Goal: Task Accomplishment & Management: Manage account settings

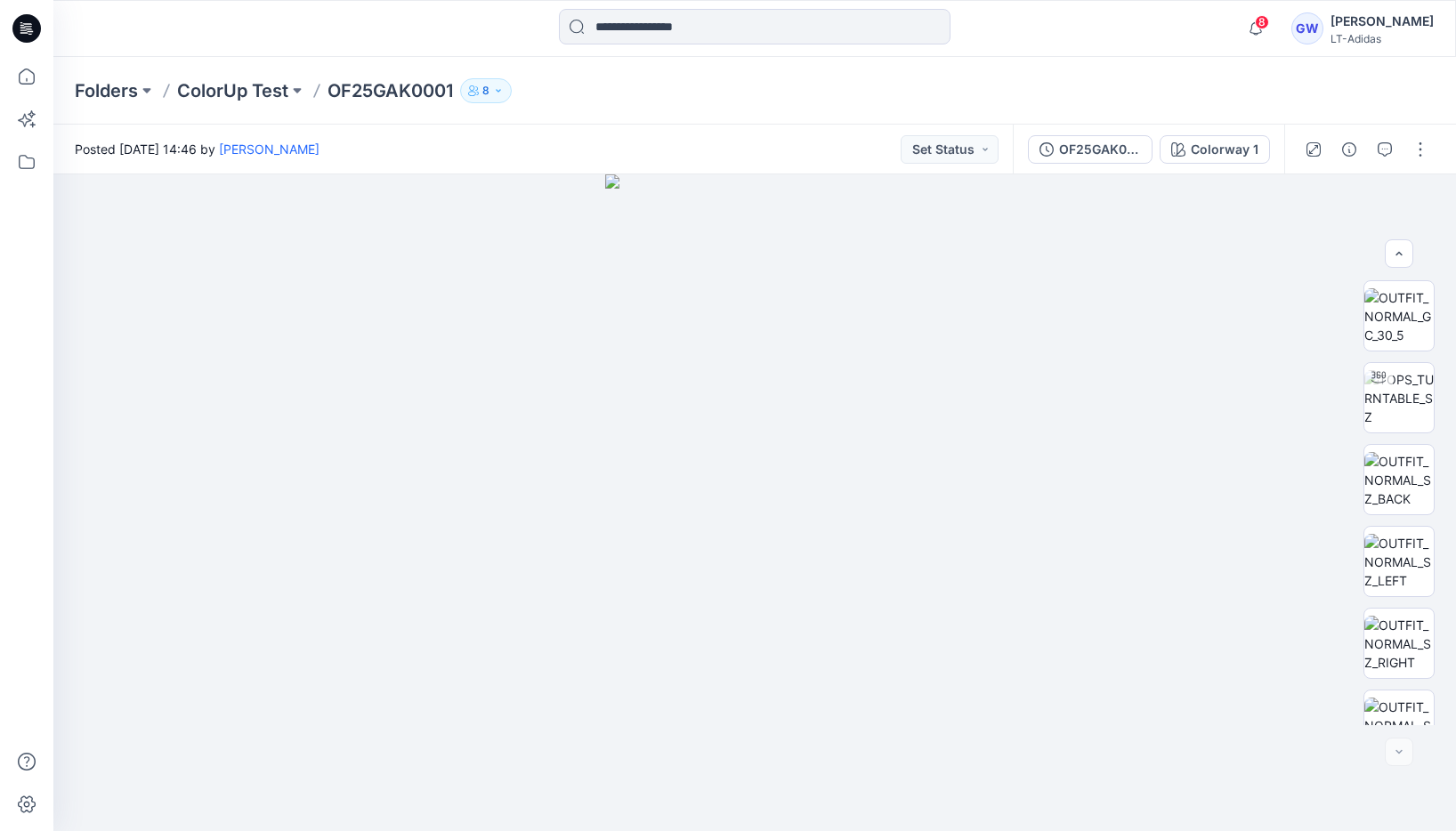
scroll to position [199, 0]
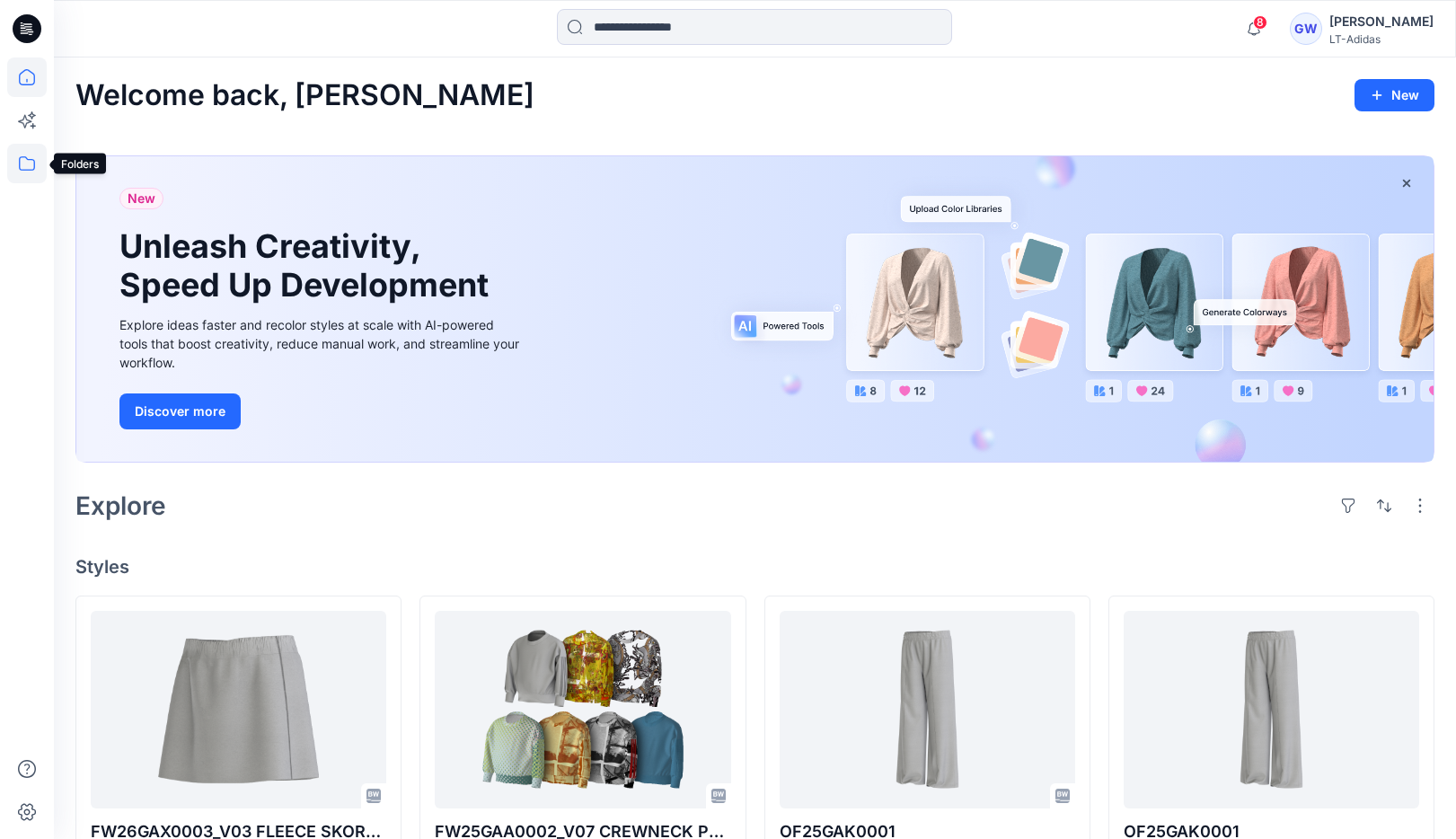
click at [25, 169] on icon at bounding box center [26, 163] width 16 height 15
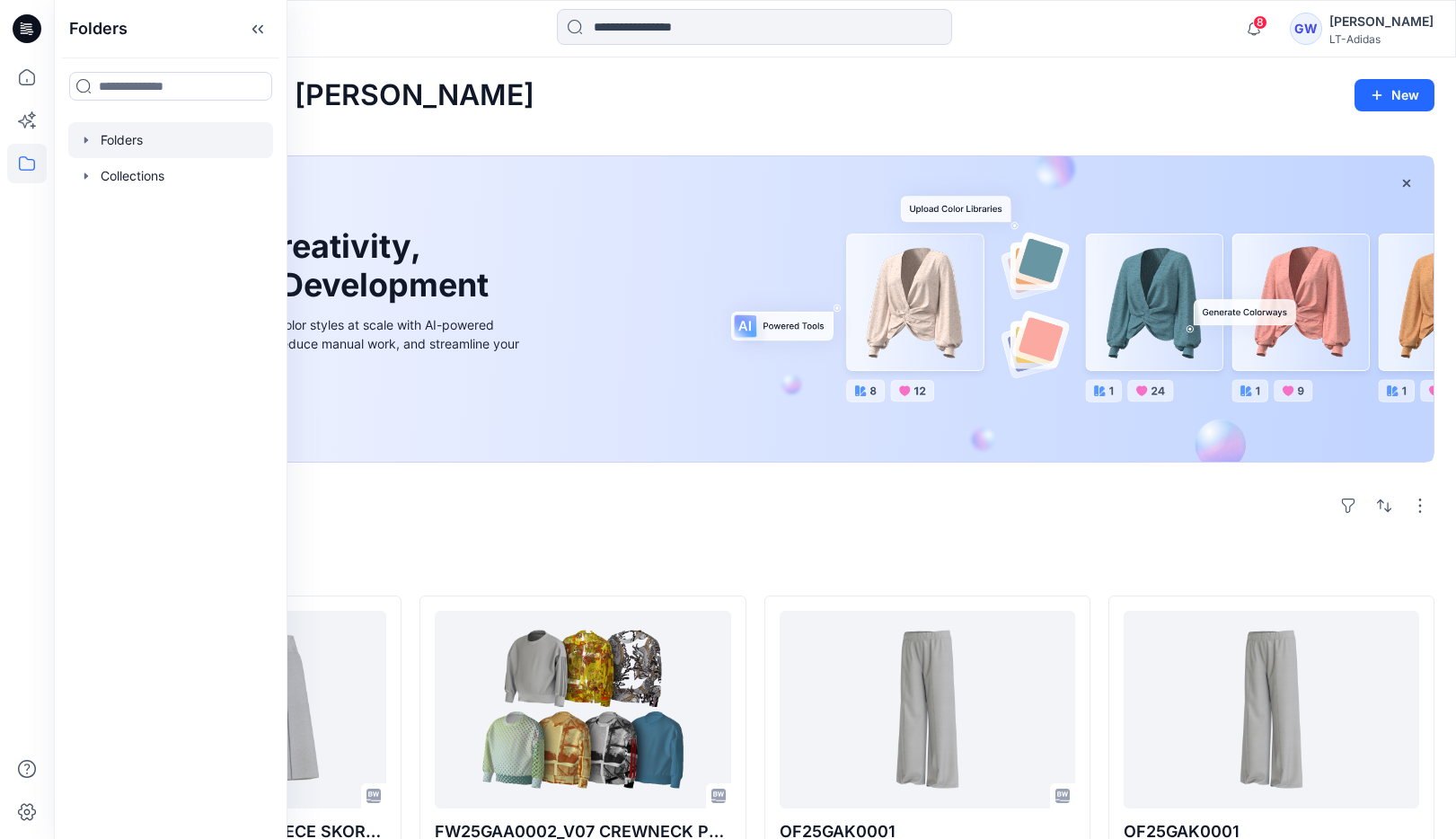
click at [88, 138] on icon "button" at bounding box center [86, 140] width 15 height 15
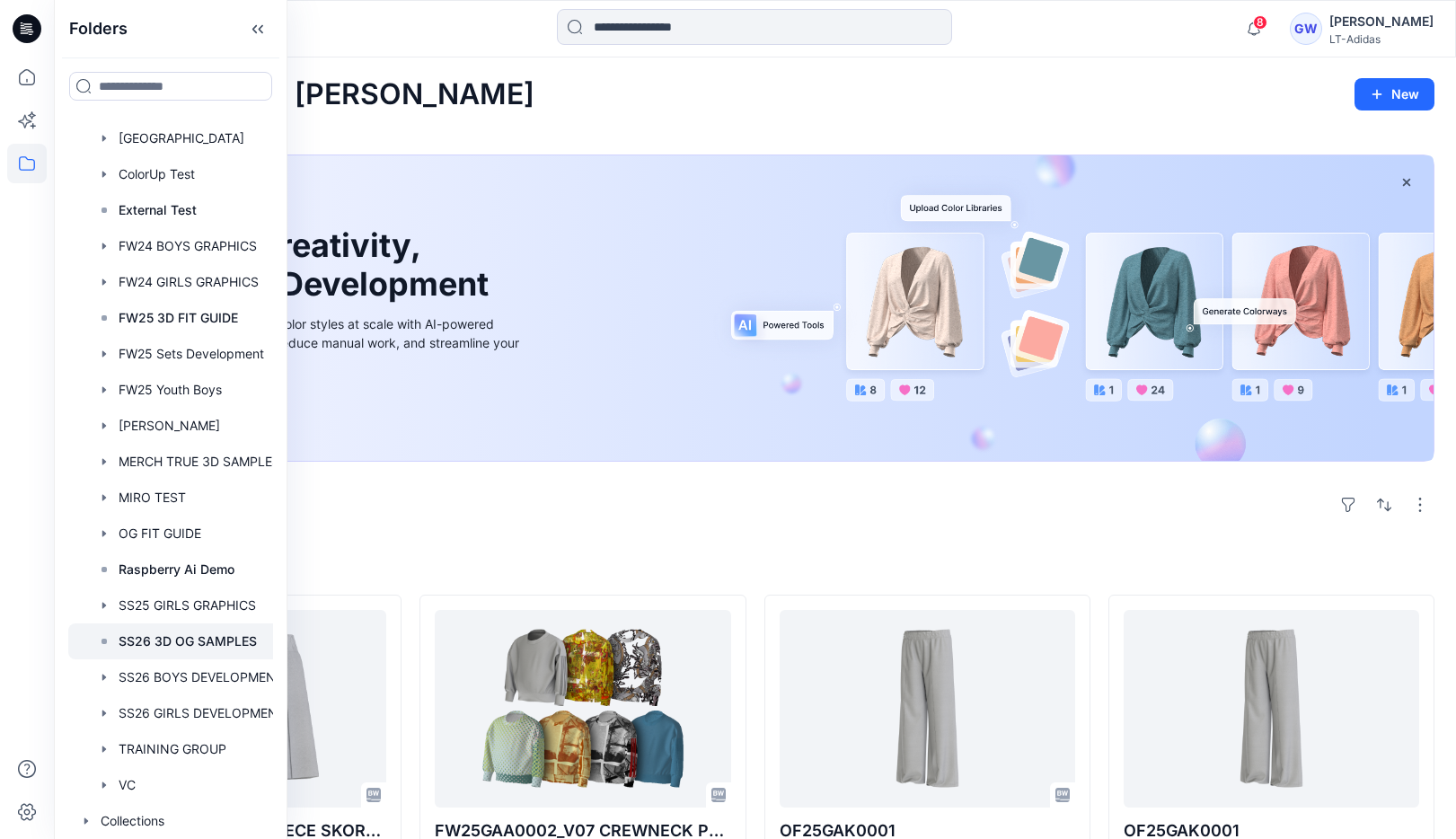
scroll to position [596, 0]
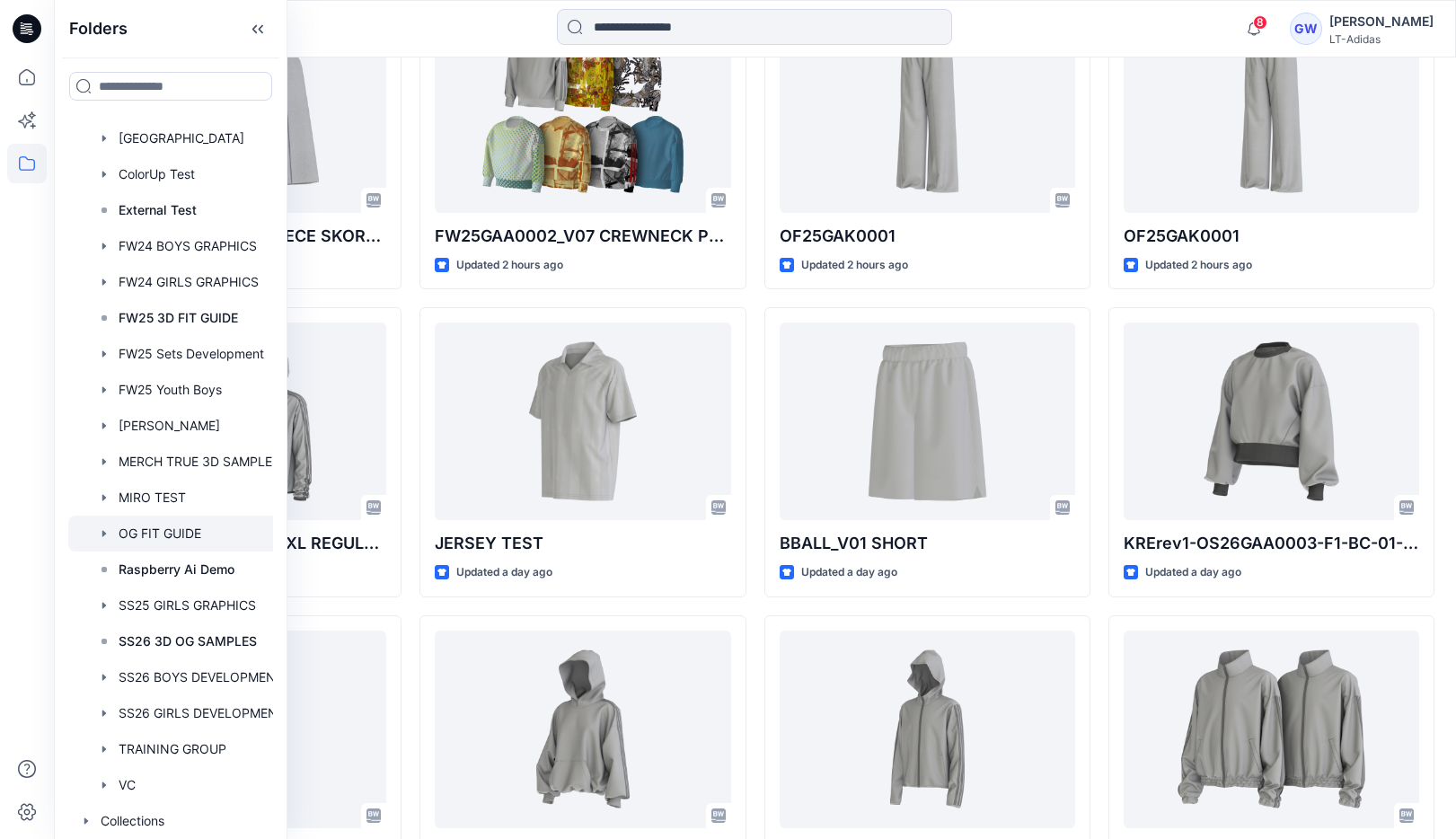
click at [105, 528] on icon "button" at bounding box center [104, 533] width 15 height 15
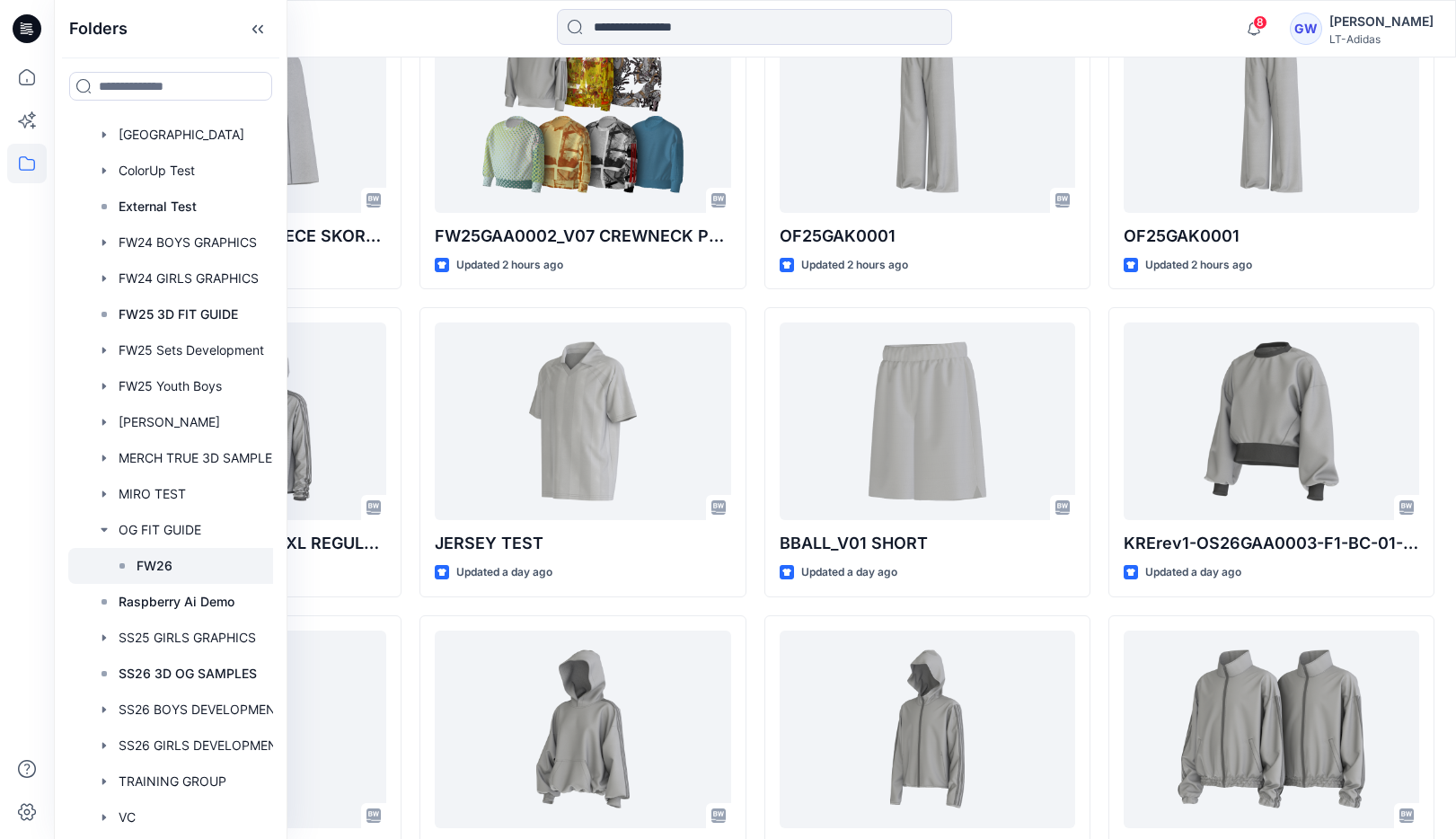
click at [150, 571] on p "FW26" at bounding box center [154, 565] width 36 height 21
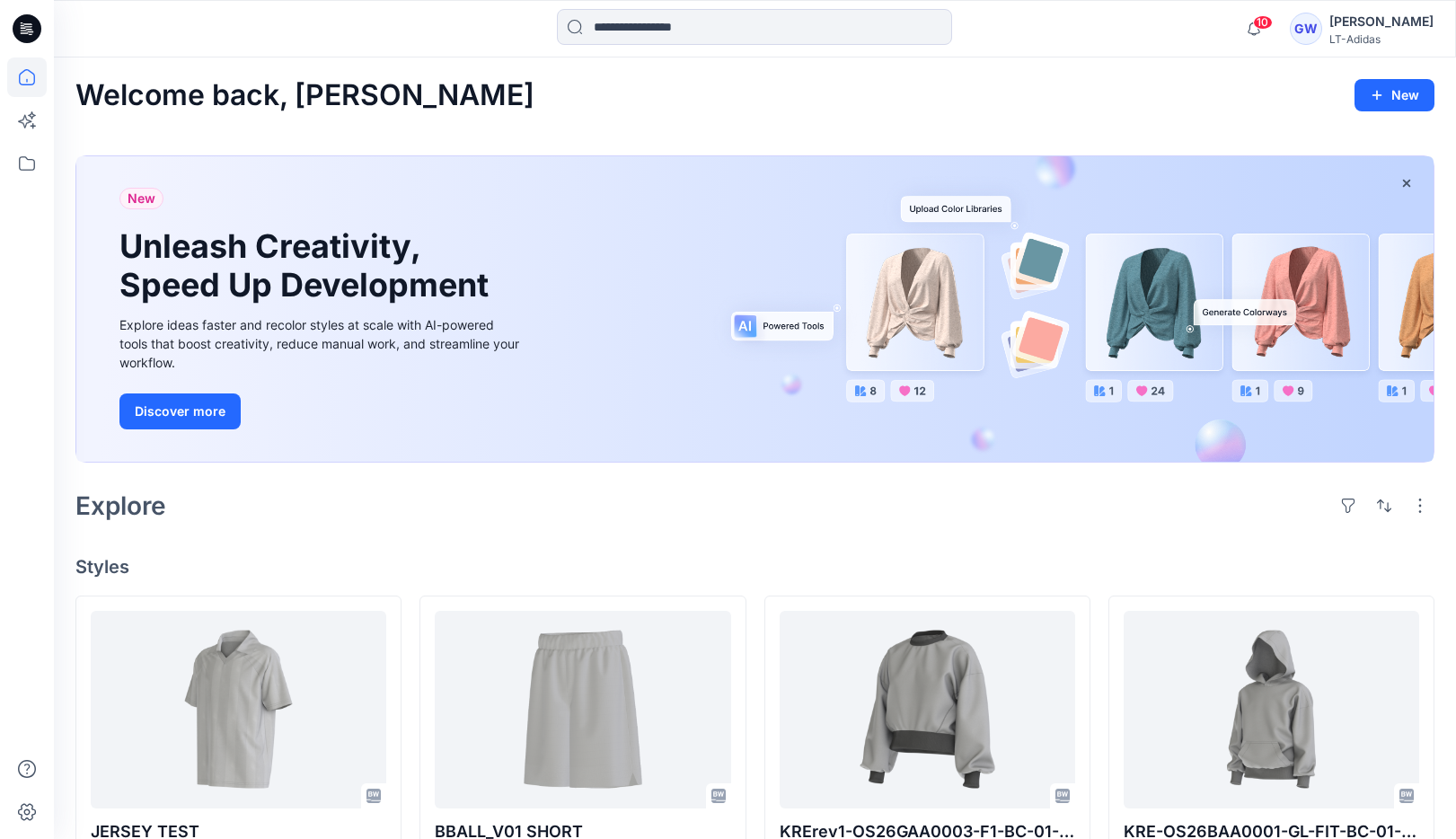
scroll to position [26, 0]
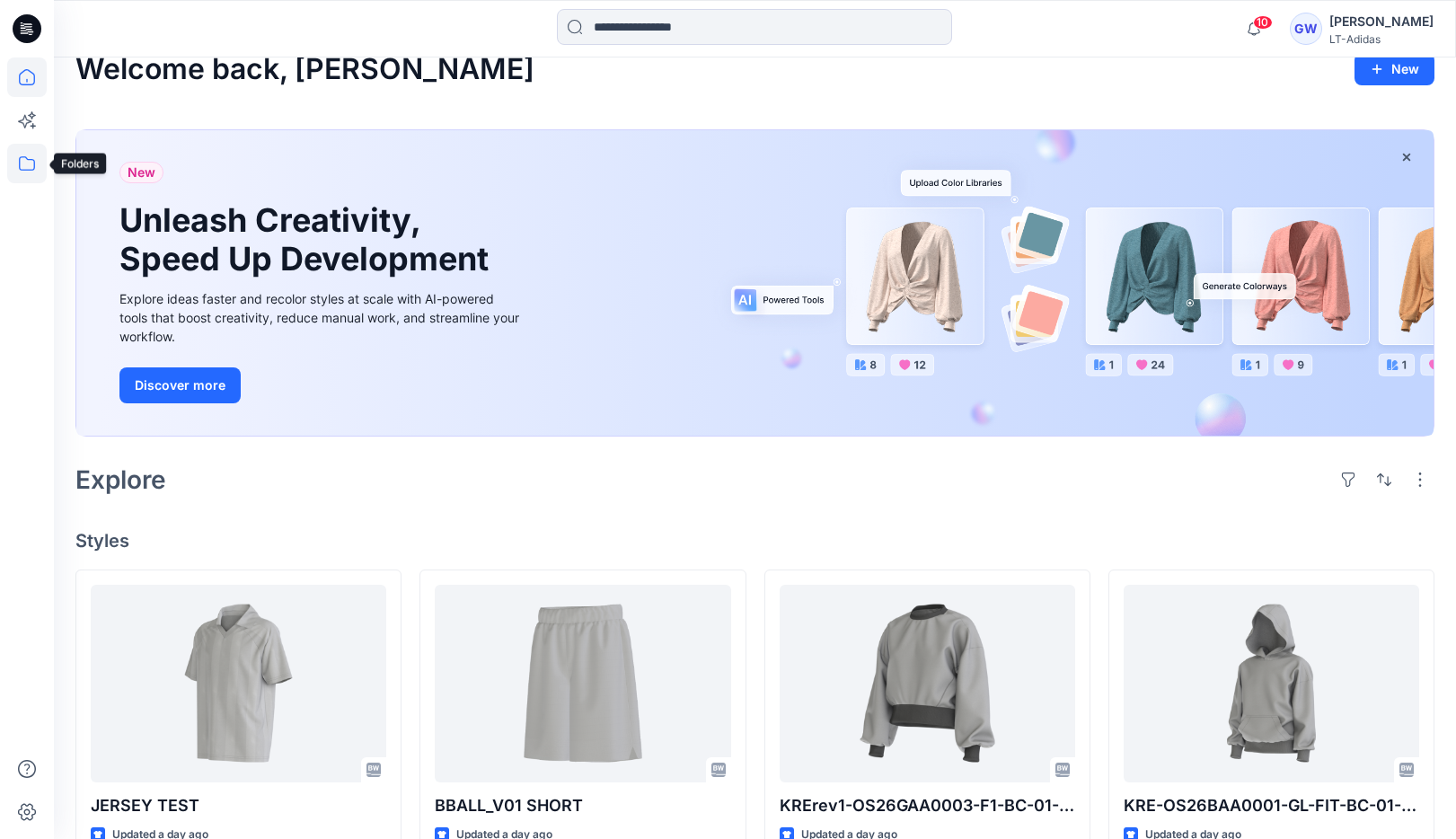
click at [30, 147] on icon at bounding box center [26, 163] width 40 height 40
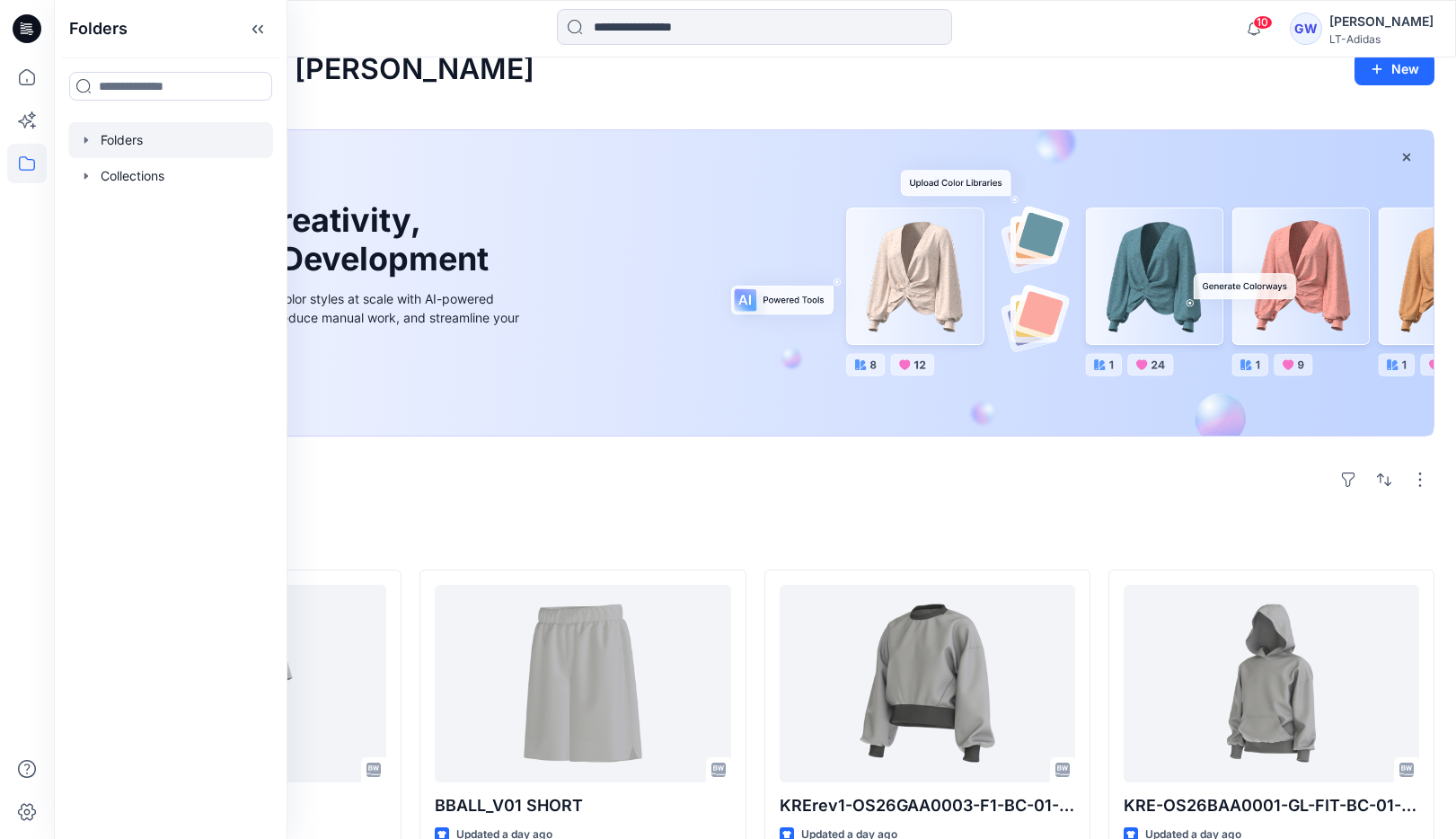
click at [86, 136] on icon "button" at bounding box center [86, 140] width 15 height 15
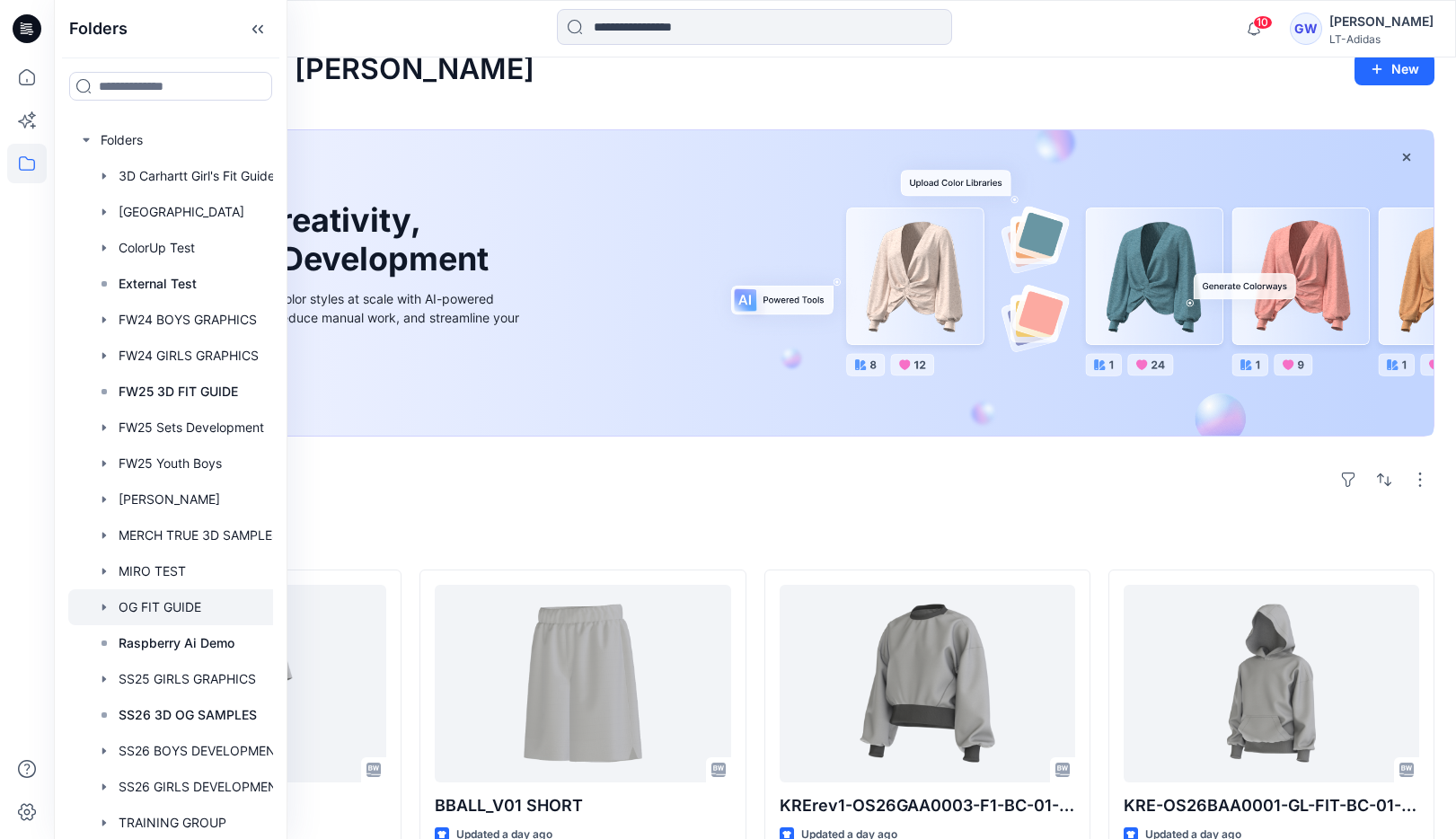
click at [165, 614] on div at bounding box center [181, 607] width 228 height 36
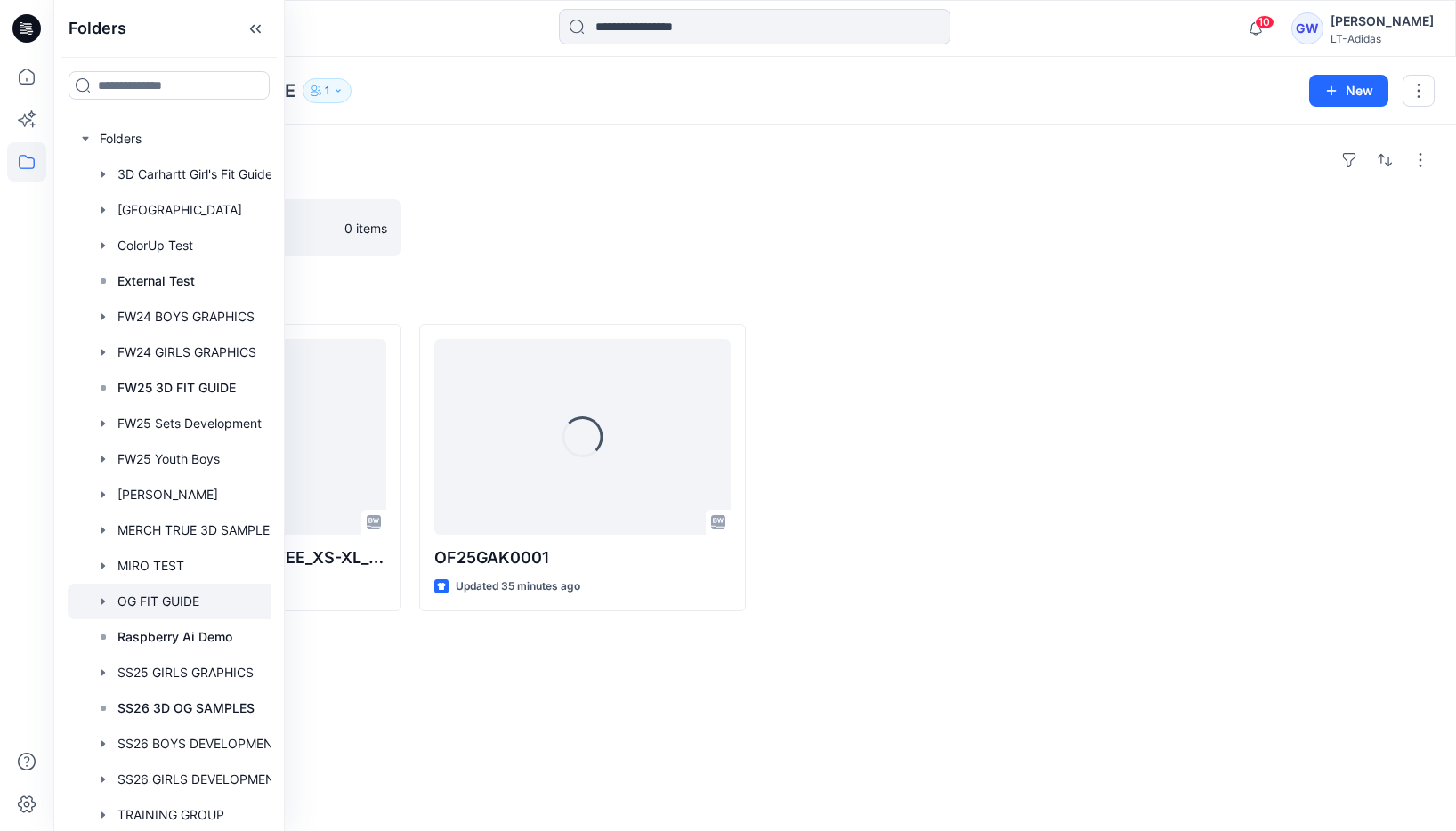
click at [1148, 381] on div at bounding box center [1271, 467] width 327 height 287
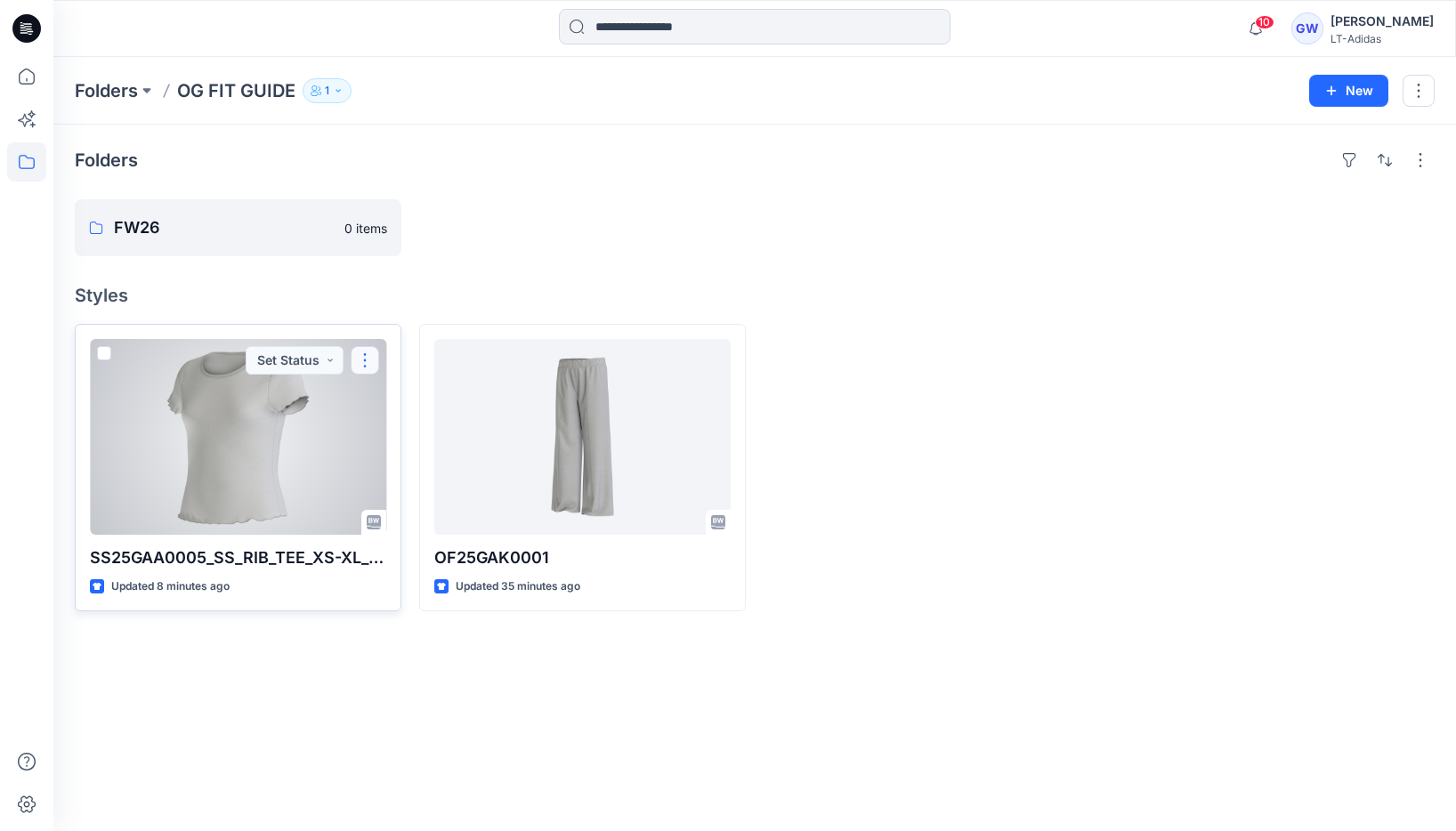
click at [368, 367] on button "button" at bounding box center [365, 360] width 29 height 29
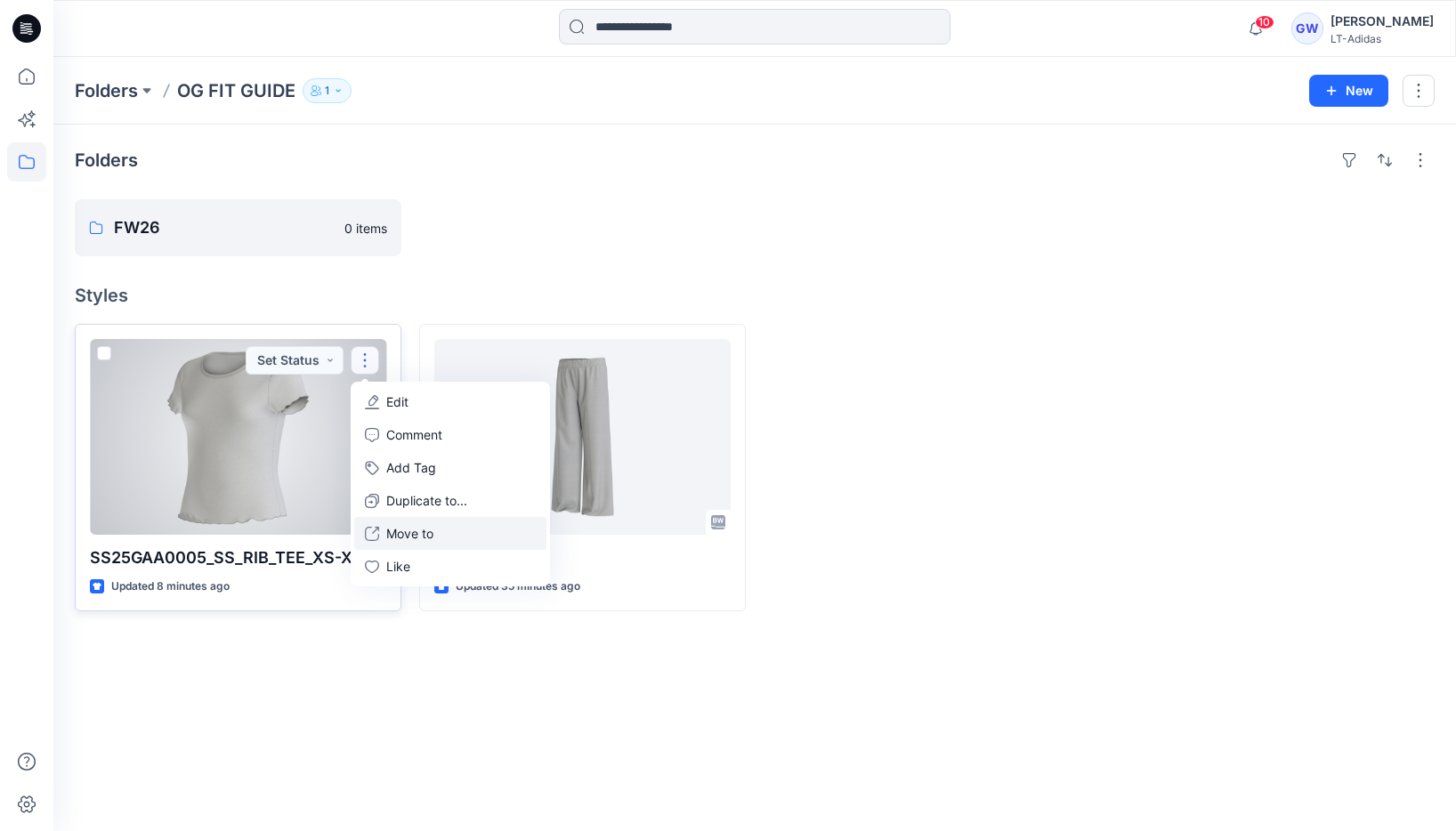
click at [403, 527] on p "Move to" at bounding box center [409, 533] width 47 height 18
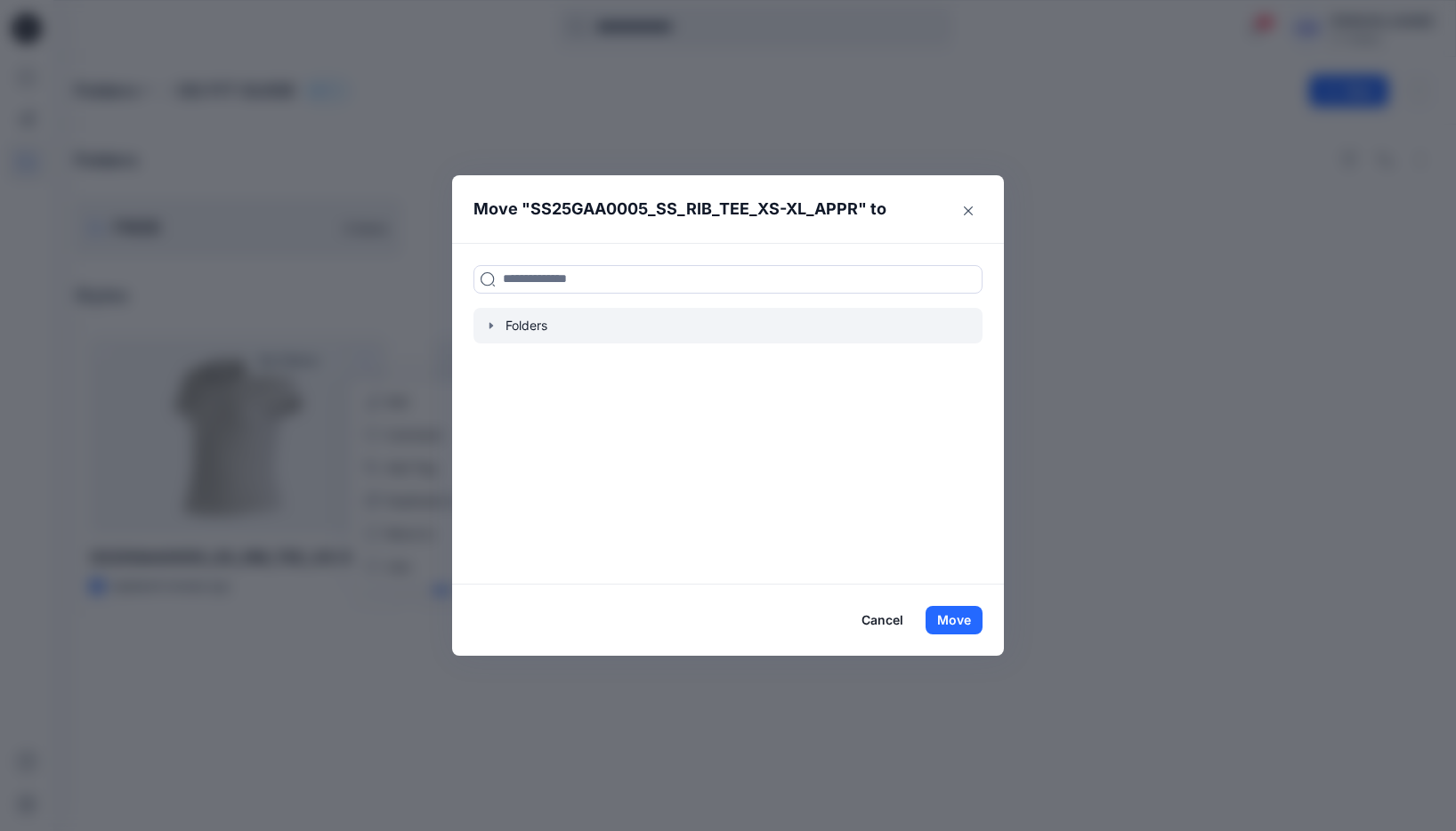
click at [491, 325] on icon "button" at bounding box center [491, 325] width 4 height 6
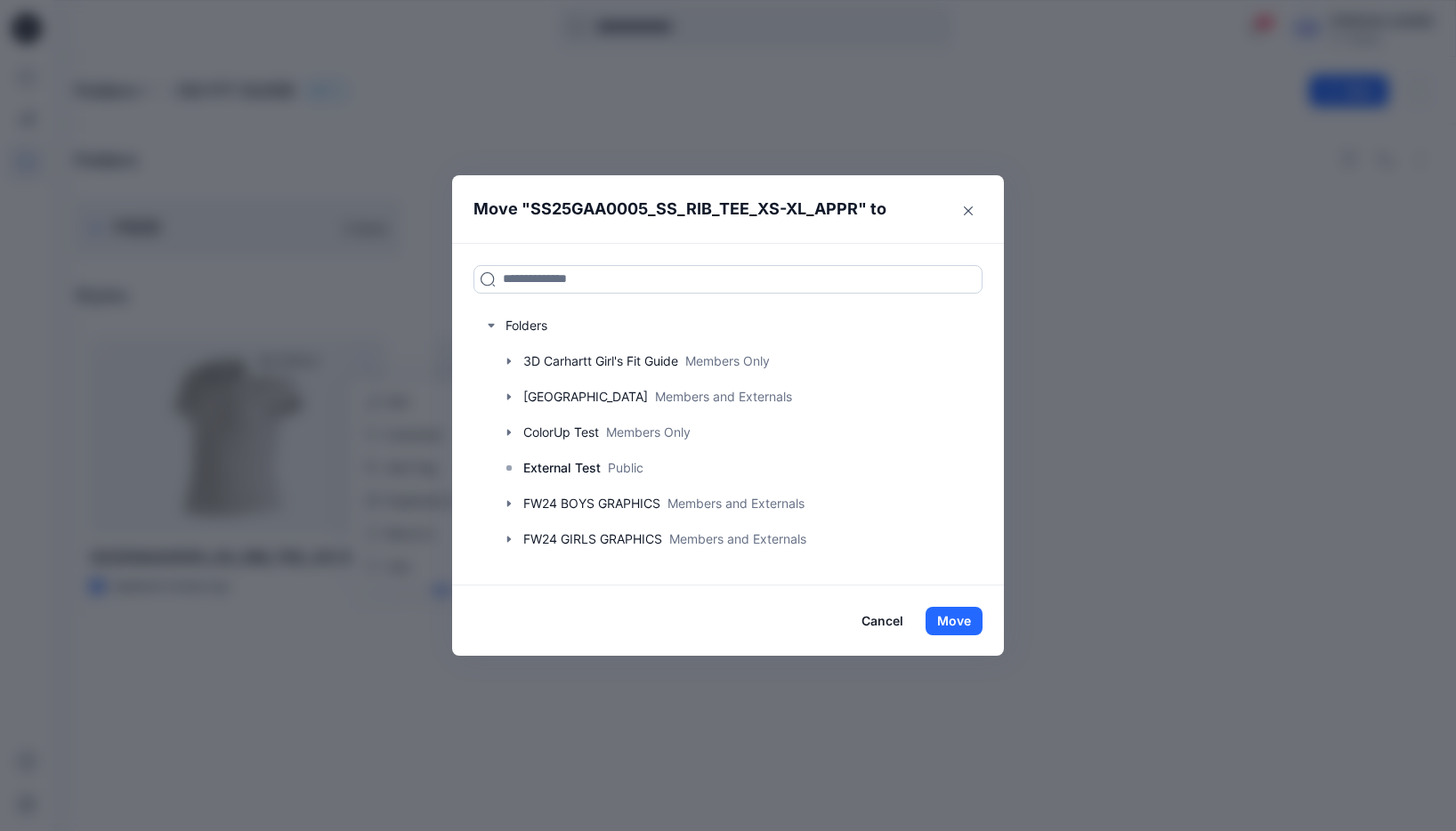
click at [539, 283] on input at bounding box center [728, 280] width 509 height 29
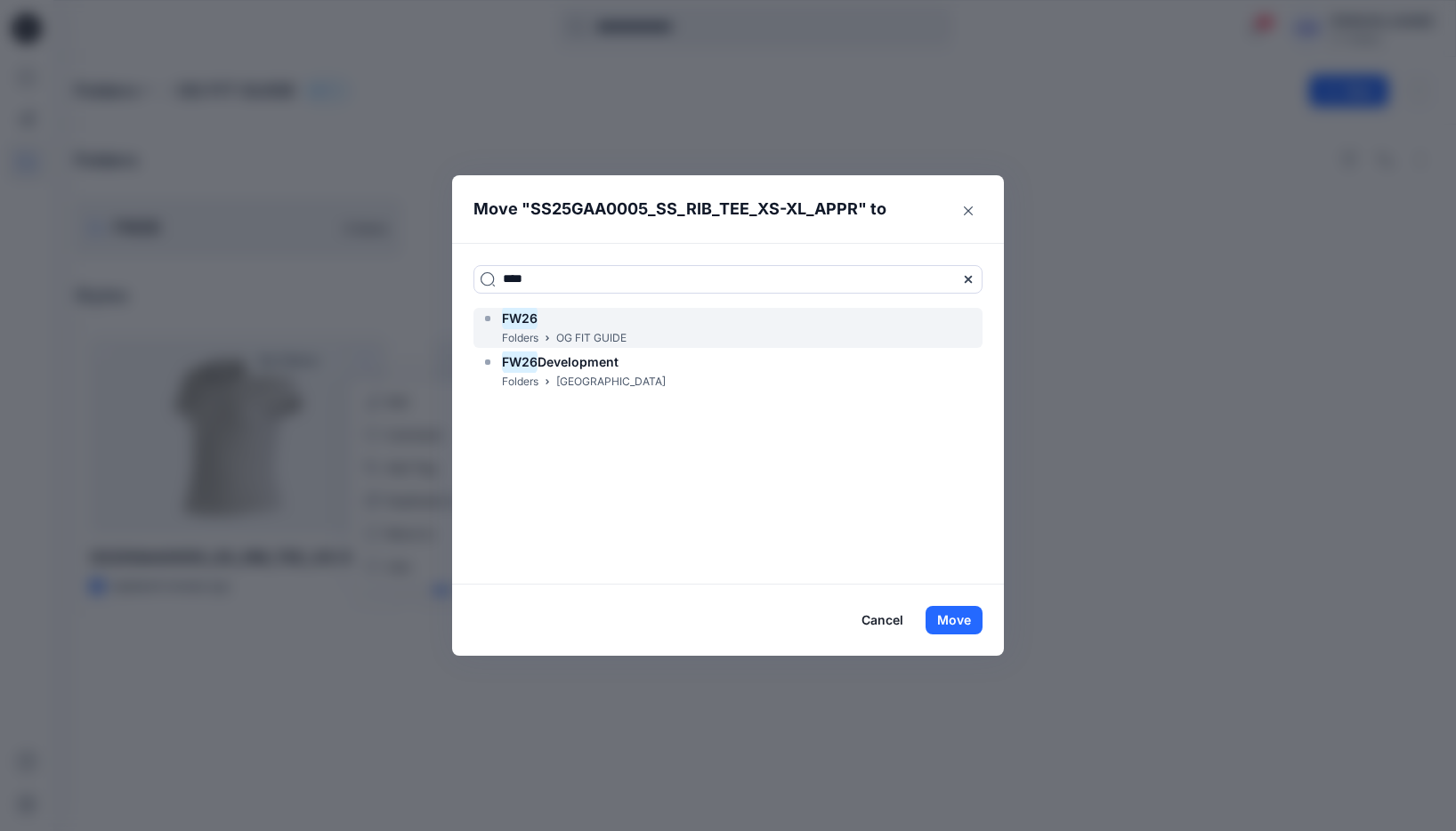
type input "****"
click at [634, 335] on div "FW26 Folders OG FIT GUIDE" at bounding box center [728, 329] width 509 height 40
click at [516, 317] on mark "FW26" at bounding box center [519, 318] width 36 height 24
click at [958, 627] on button "Move" at bounding box center [953, 621] width 57 height 29
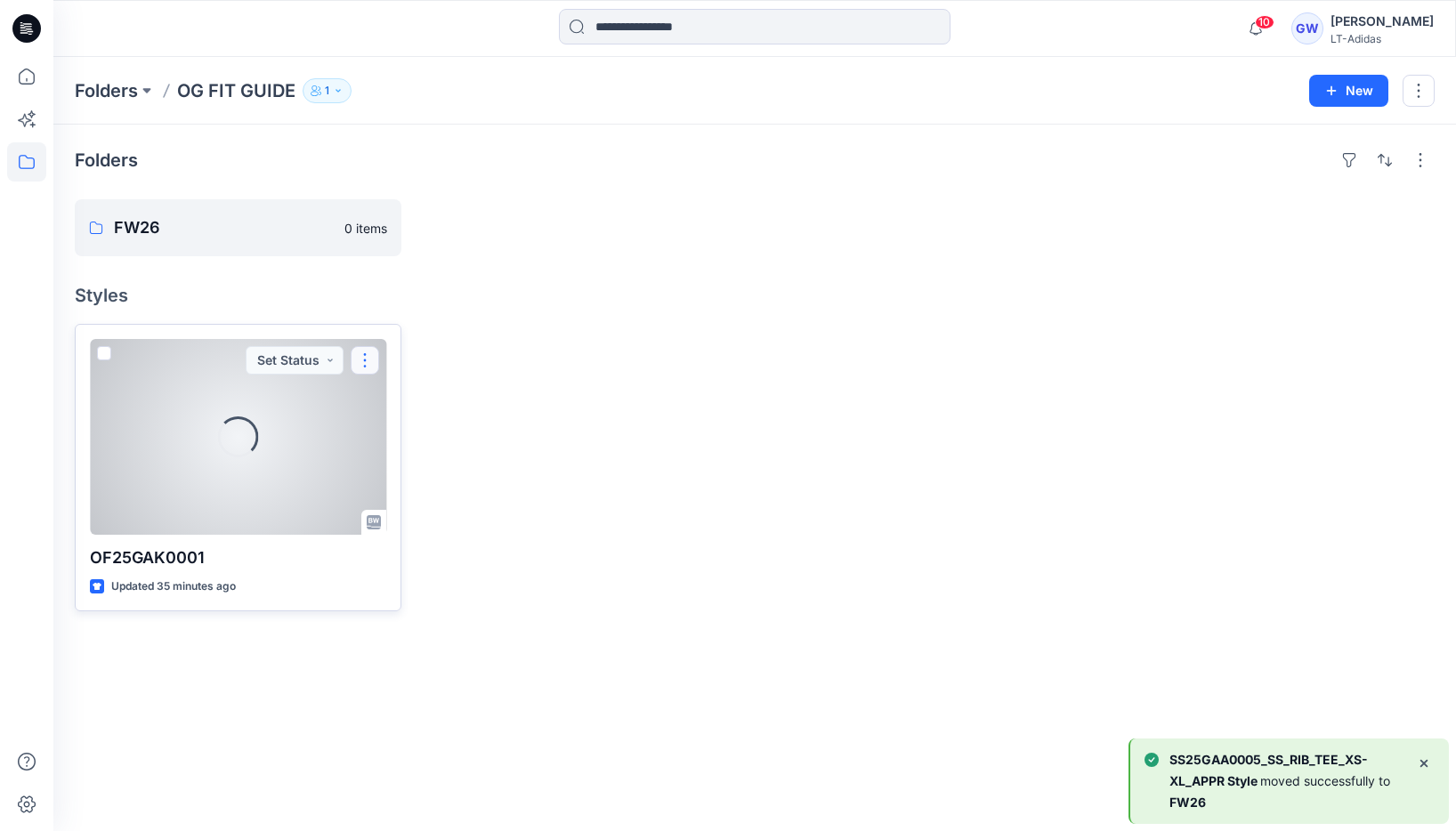
click at [362, 357] on button "button" at bounding box center [365, 360] width 29 height 29
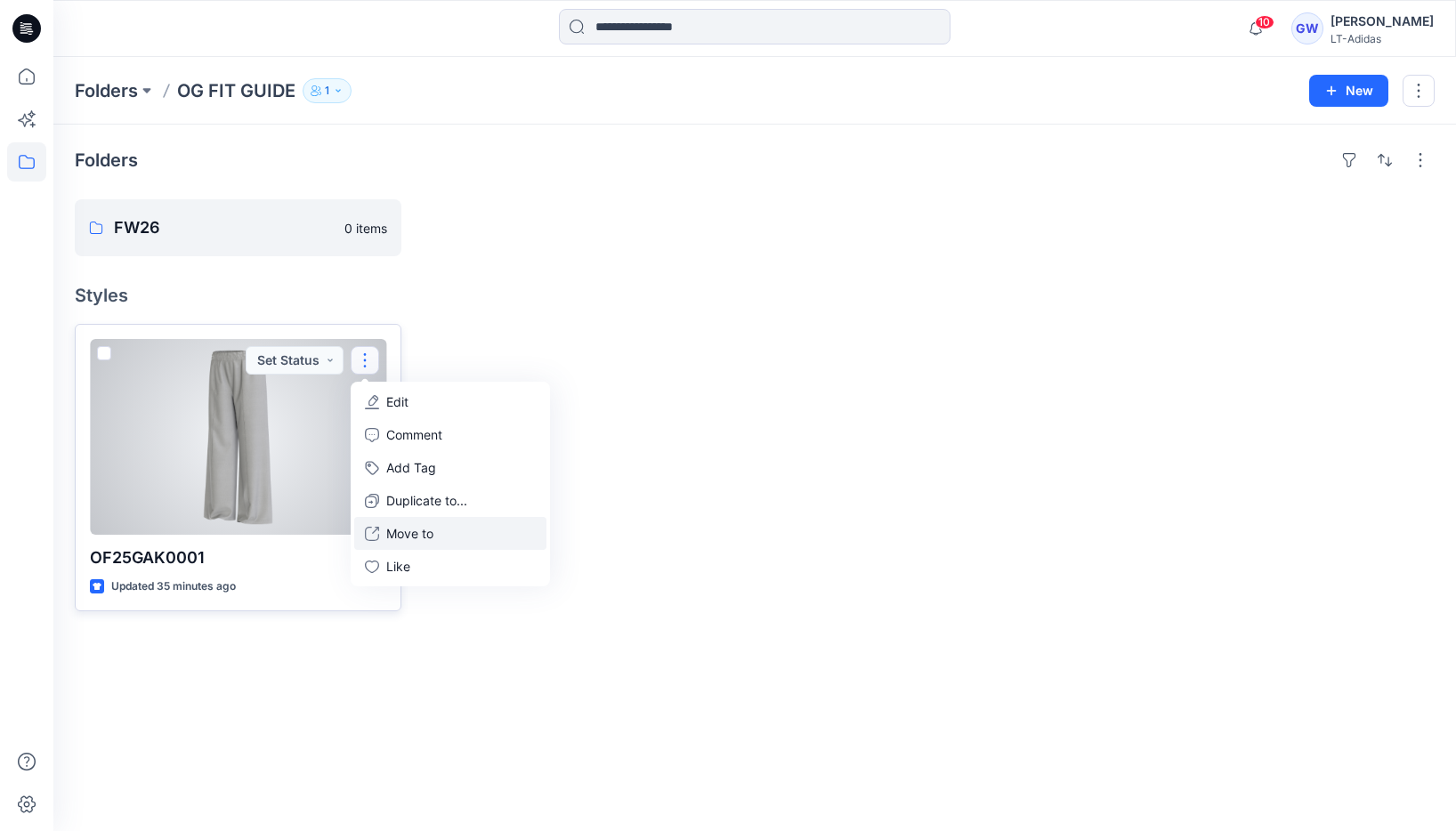
click at [419, 541] on p "Move to" at bounding box center [409, 533] width 47 height 18
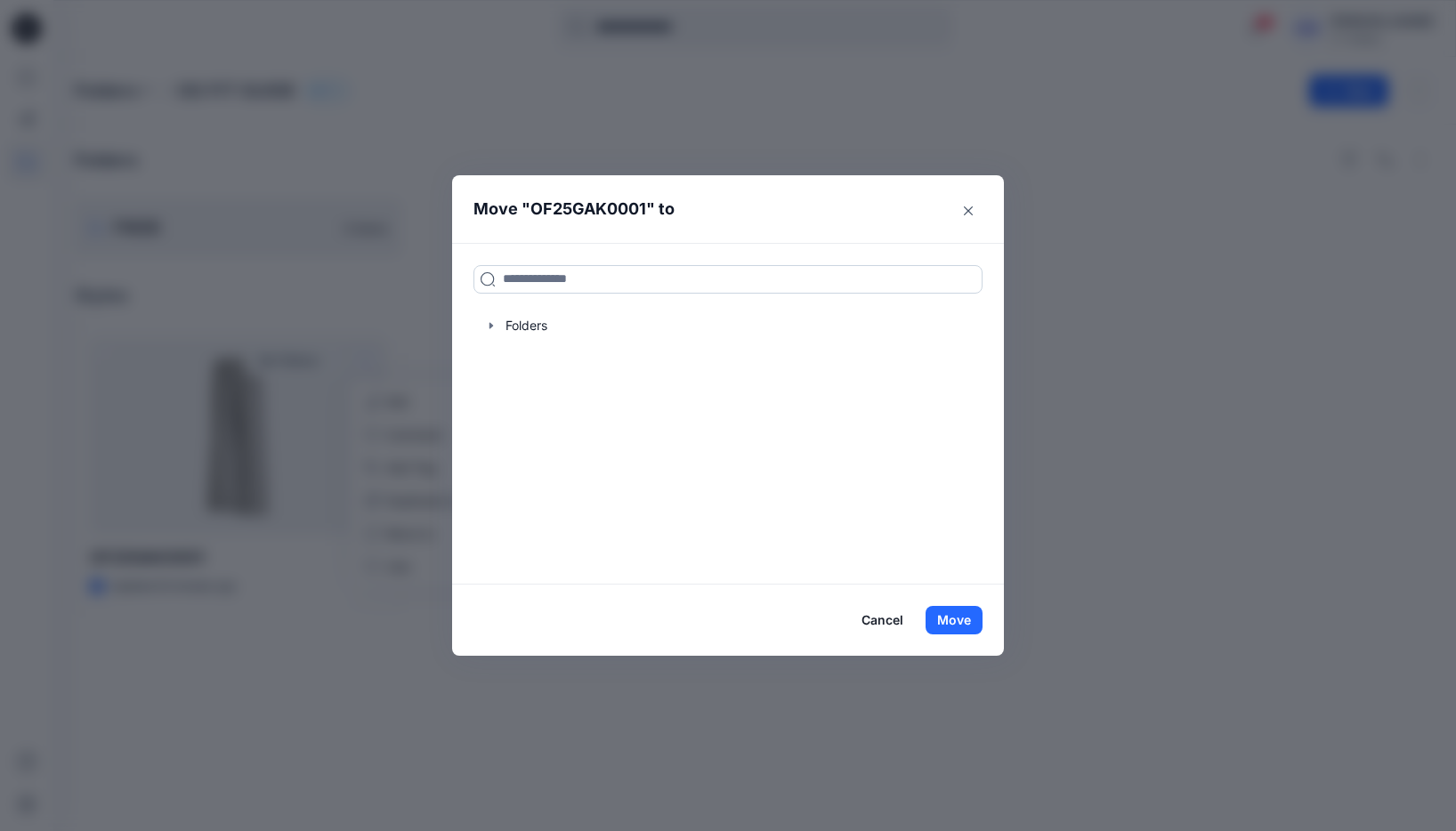
click at [526, 271] on input at bounding box center [728, 280] width 509 height 29
type input "****"
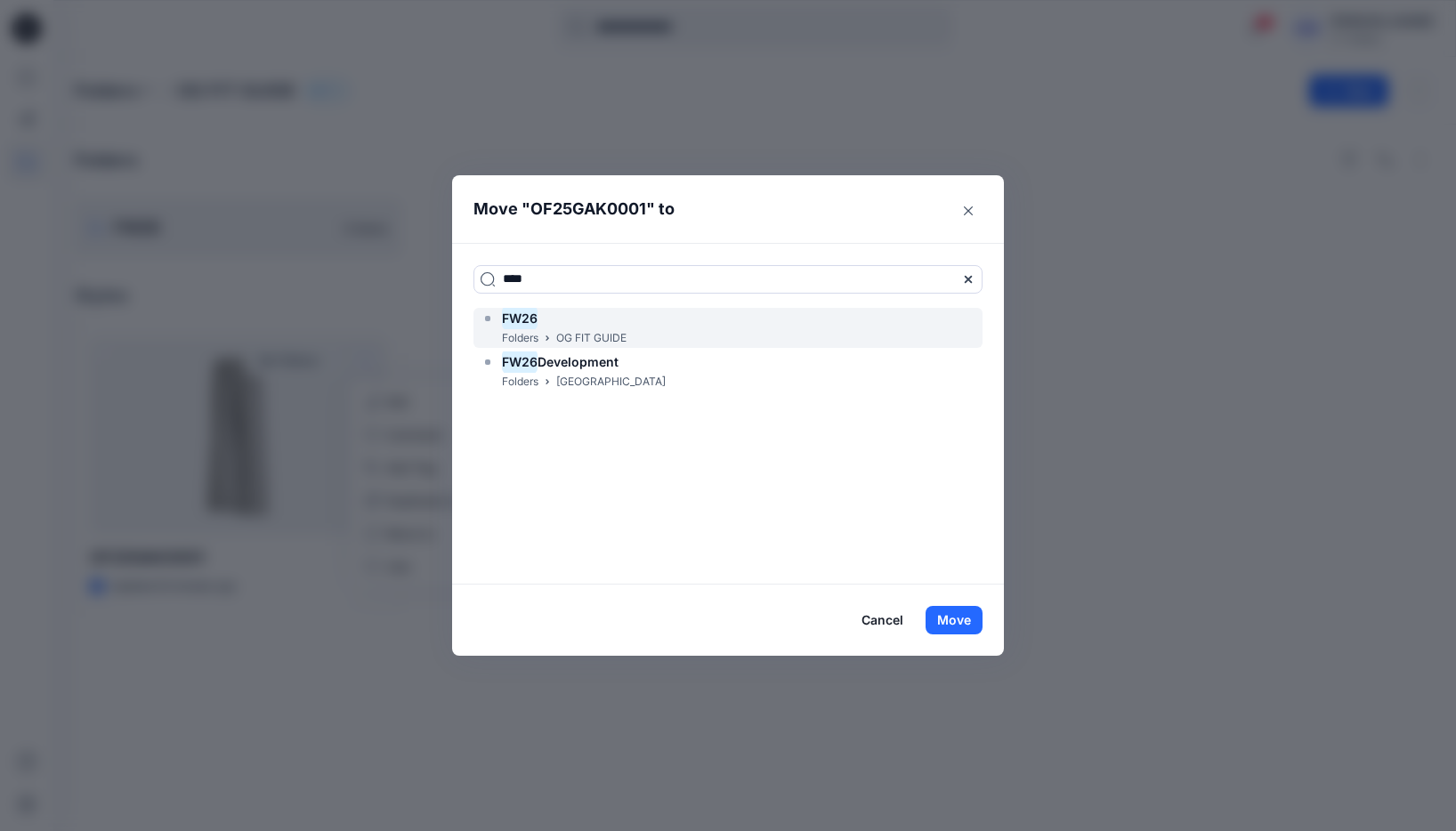
click at [498, 337] on div "Folders OG FIT GUIDE" at bounding box center [554, 338] width 146 height 18
click at [973, 626] on button "Move" at bounding box center [953, 621] width 57 height 29
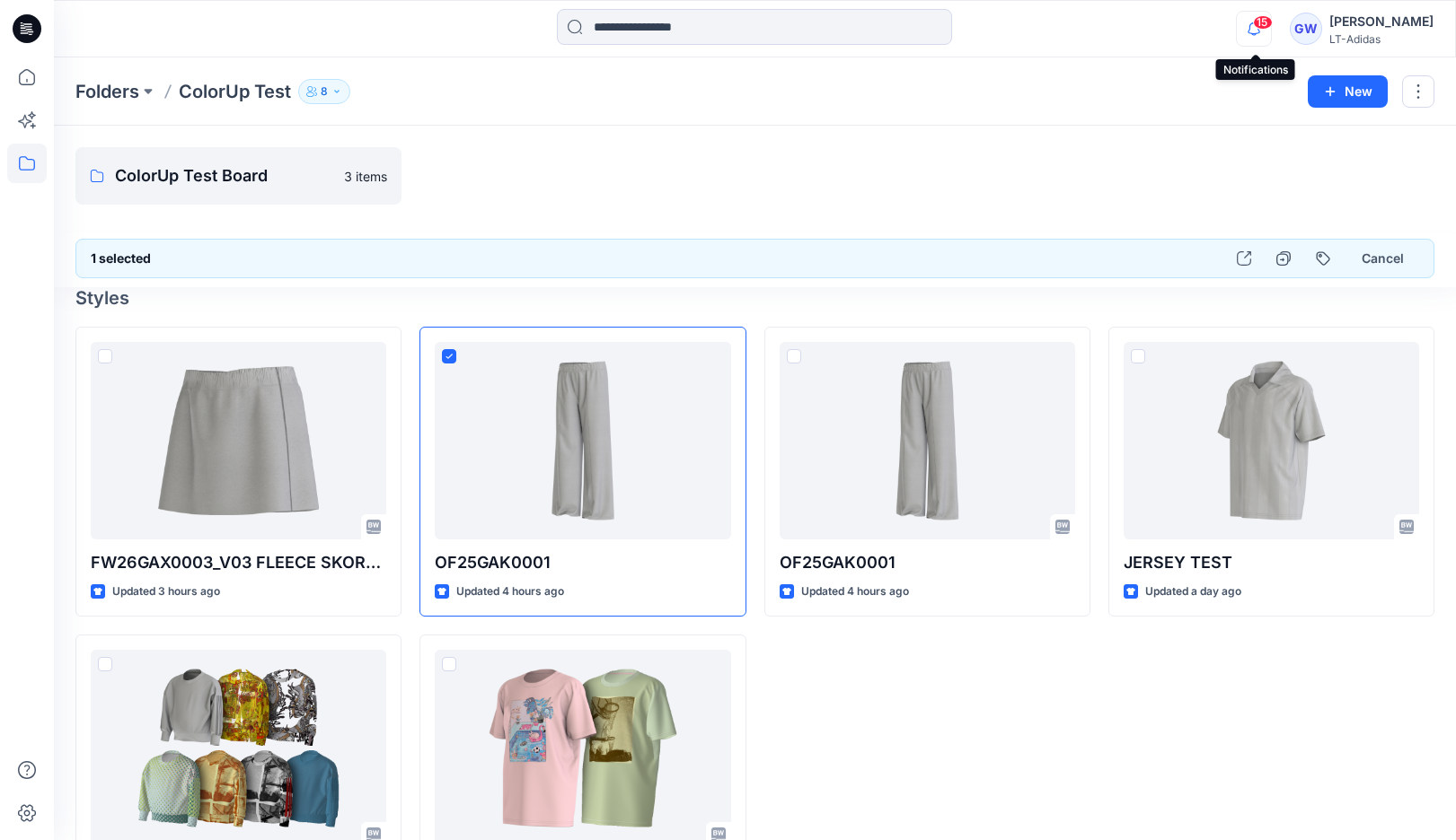
click at [1249, 40] on icon "button" at bounding box center [1253, 28] width 34 height 36
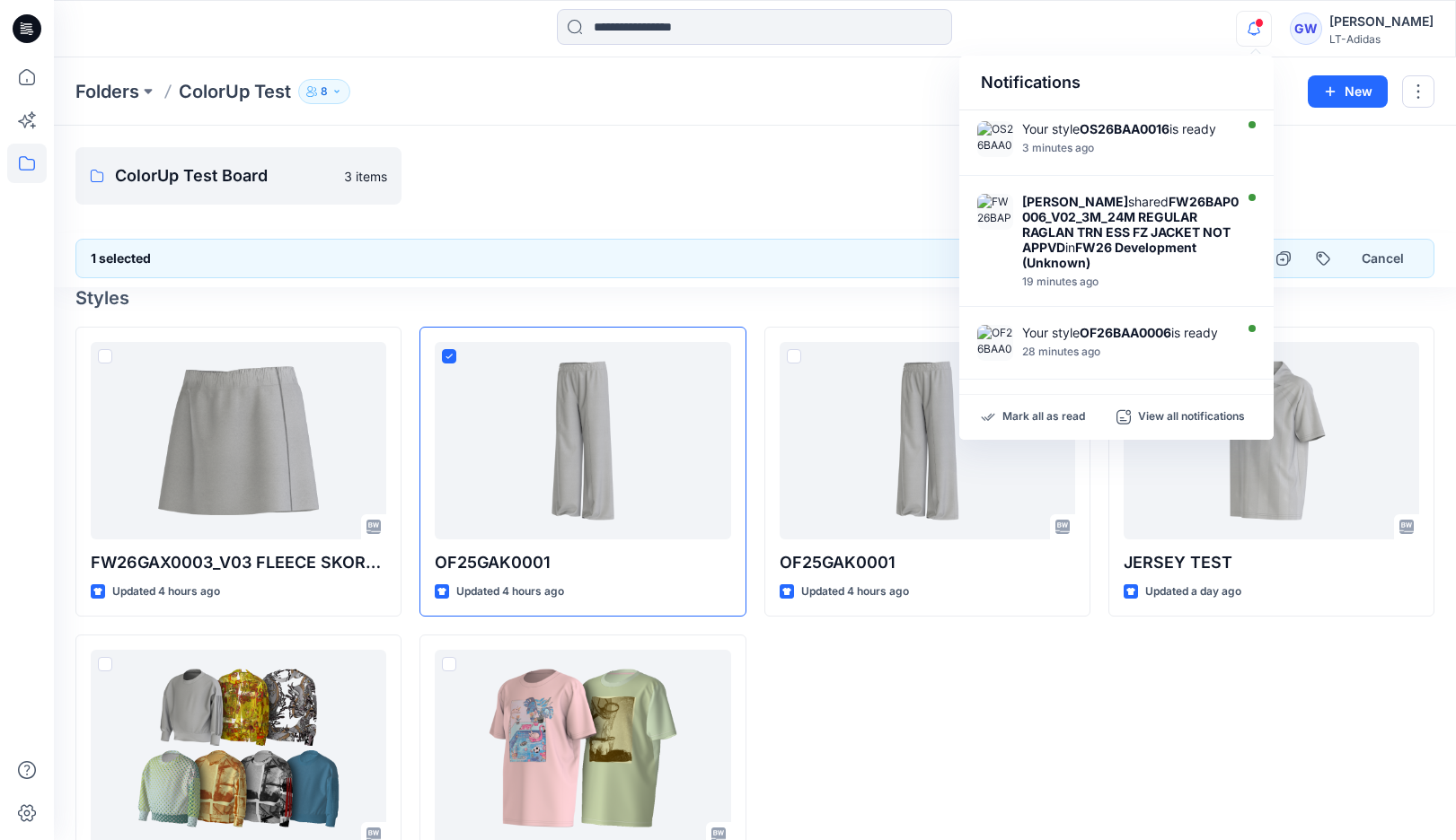
click at [1249, 40] on icon "button" at bounding box center [1253, 28] width 34 height 36
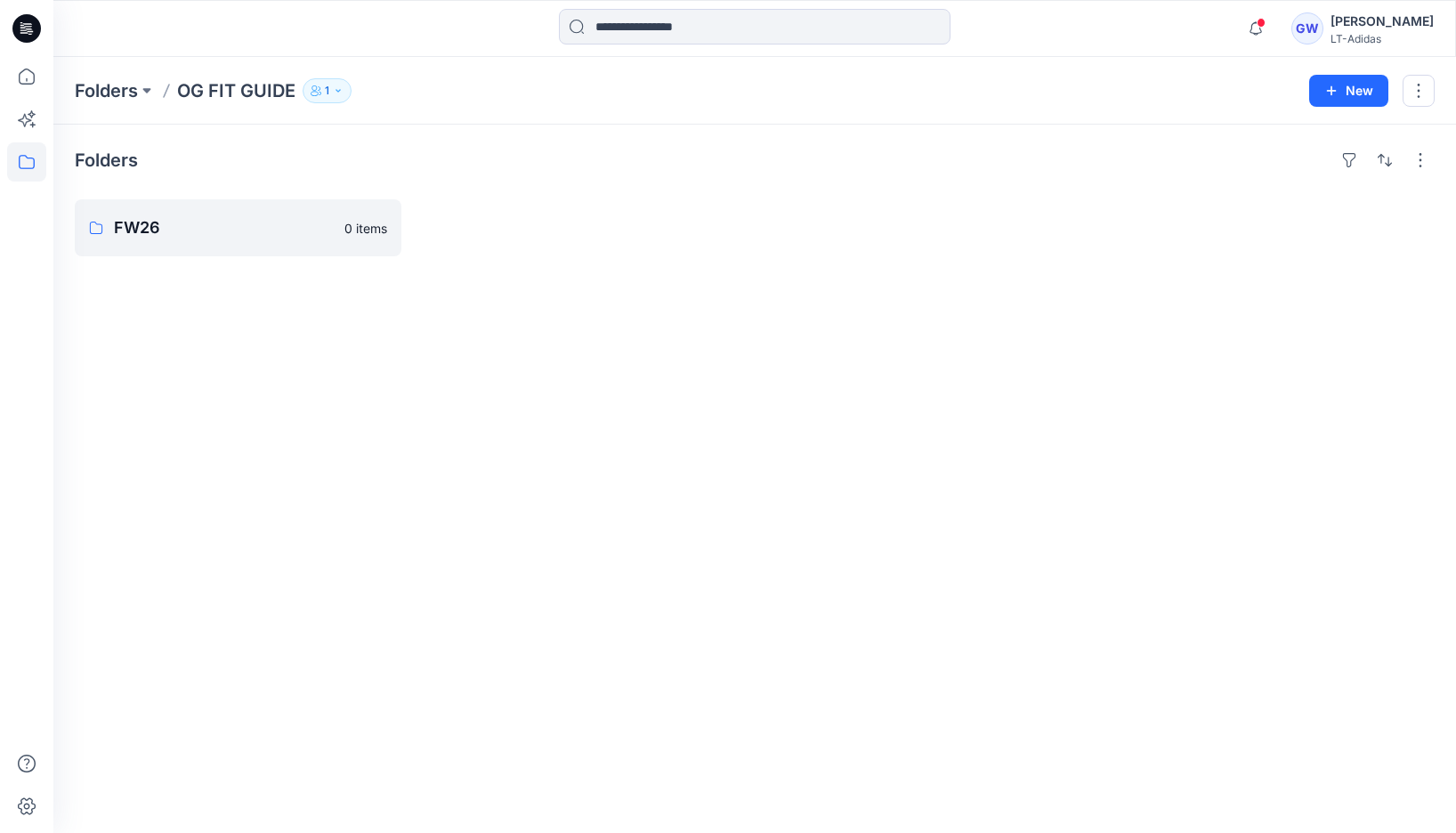
click at [102, 164] on h4 "Folders" at bounding box center [107, 160] width 63 height 21
click at [116, 88] on p "Folders" at bounding box center [107, 91] width 63 height 25
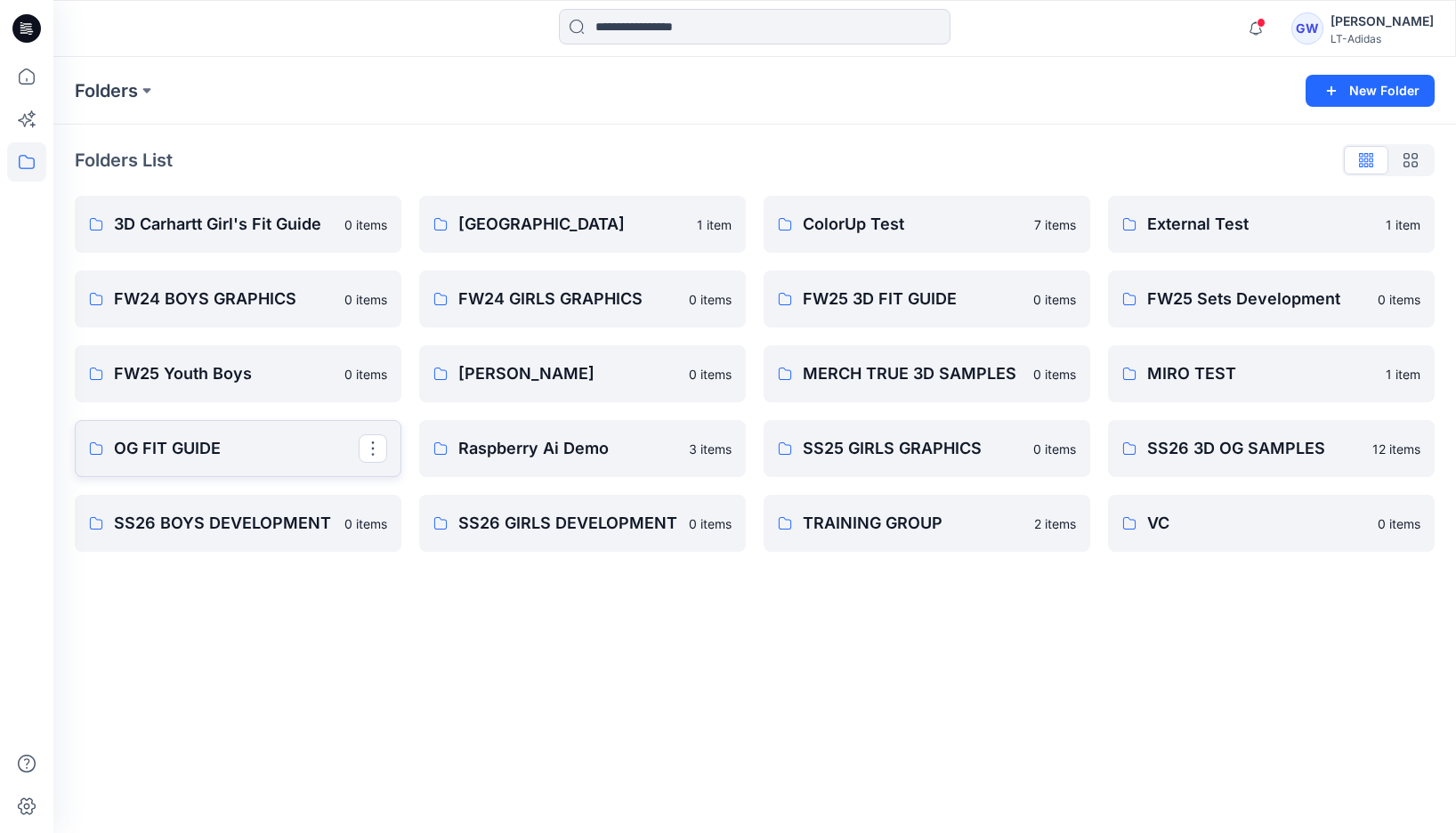
click at [223, 461] on link "OG FIT GUIDE" at bounding box center [238, 448] width 327 height 57
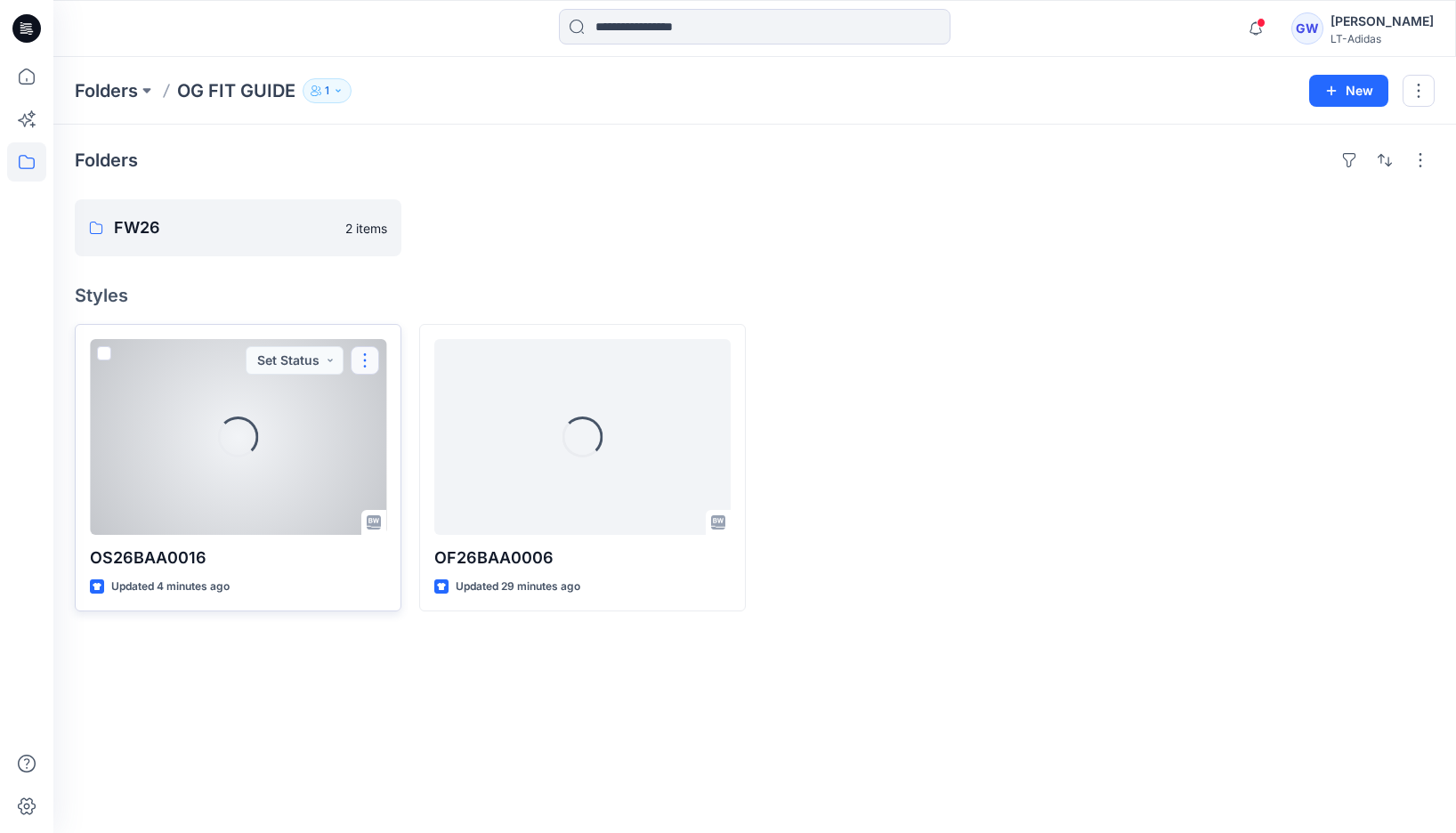
click at [363, 358] on button "button" at bounding box center [365, 360] width 29 height 29
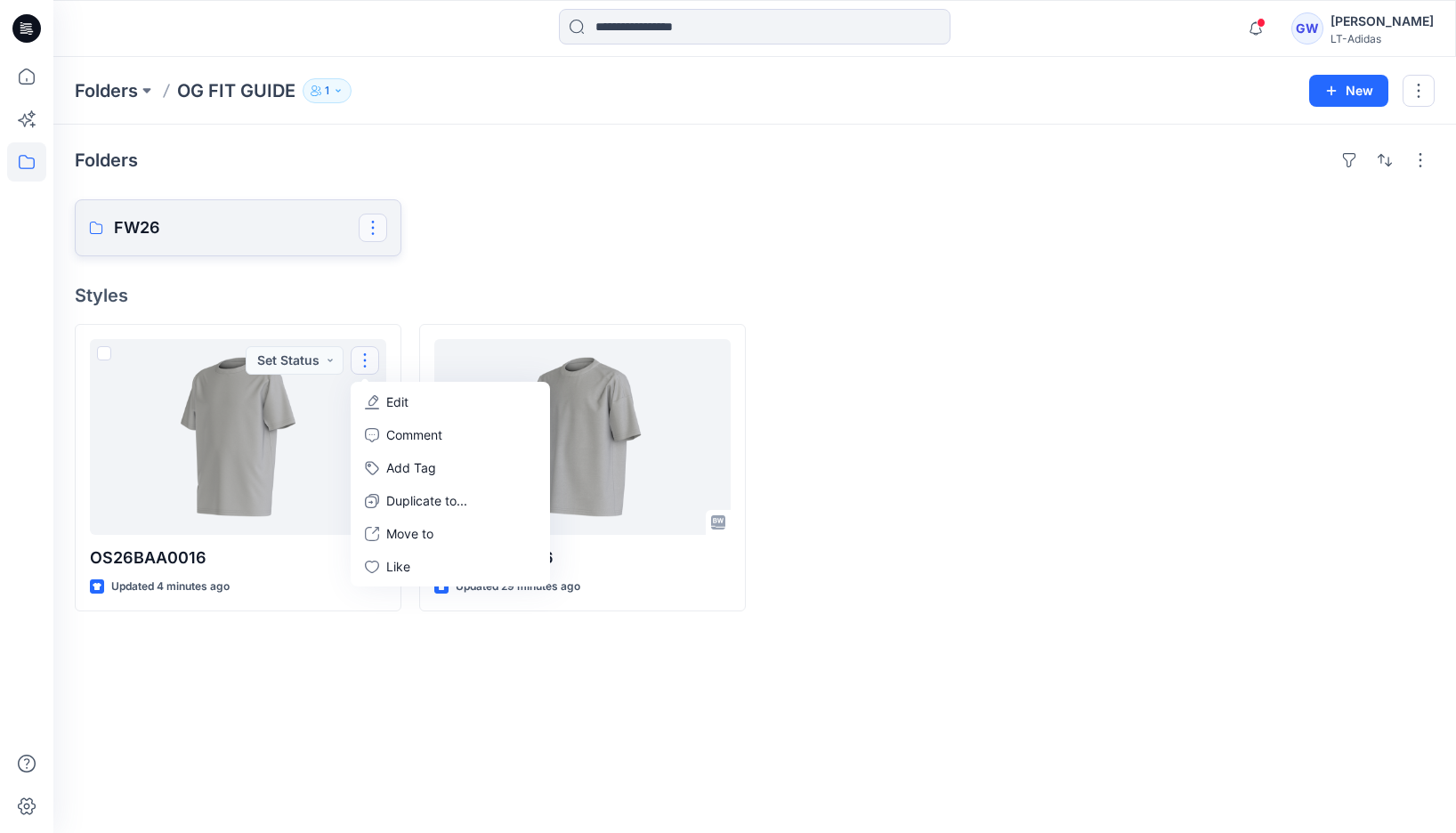
click at [384, 227] on button "button" at bounding box center [373, 228] width 29 height 29
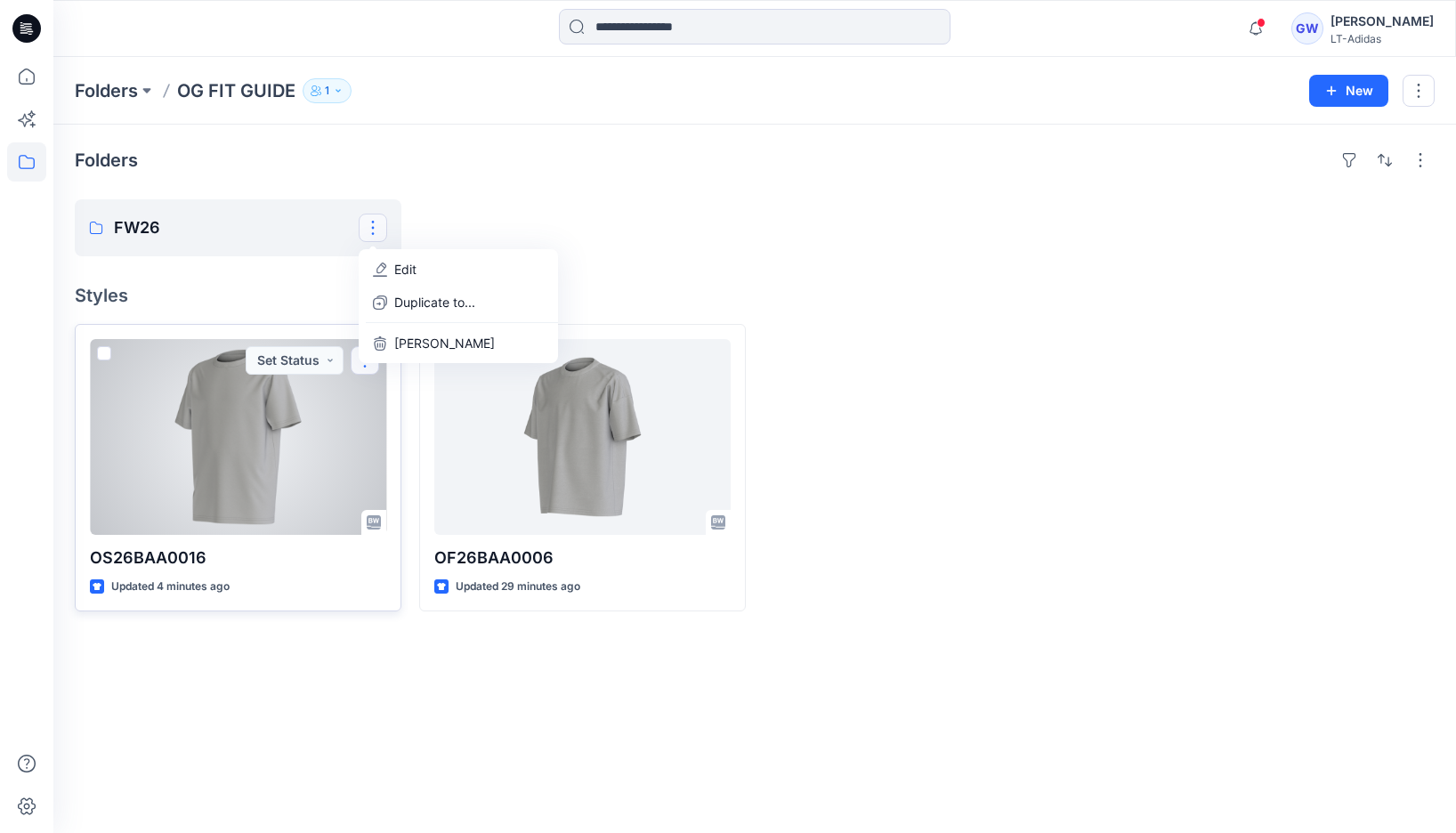
click at [371, 368] on button "button" at bounding box center [365, 360] width 29 height 29
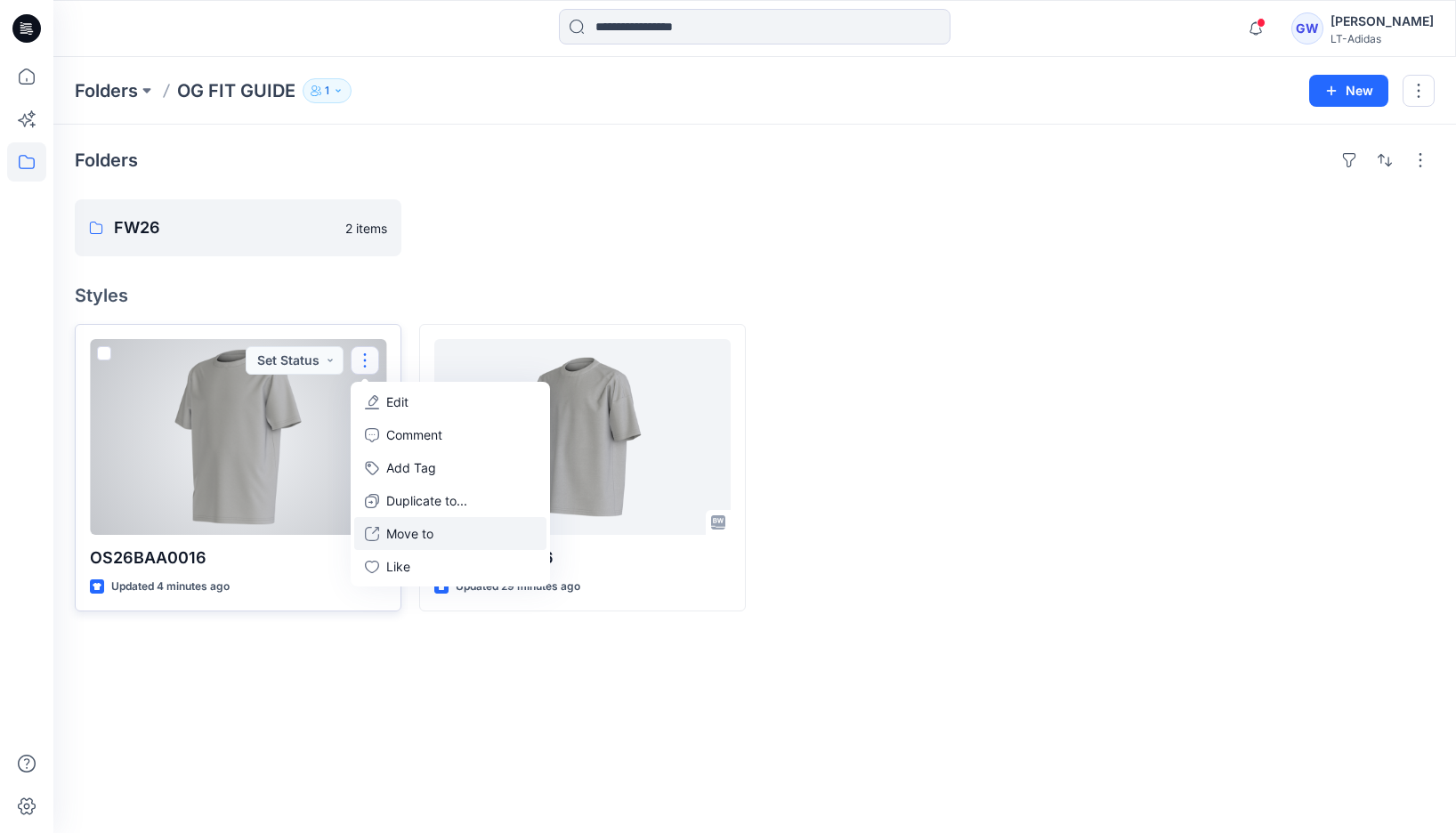
click at [457, 549] on button "Move to" at bounding box center [451, 533] width 192 height 33
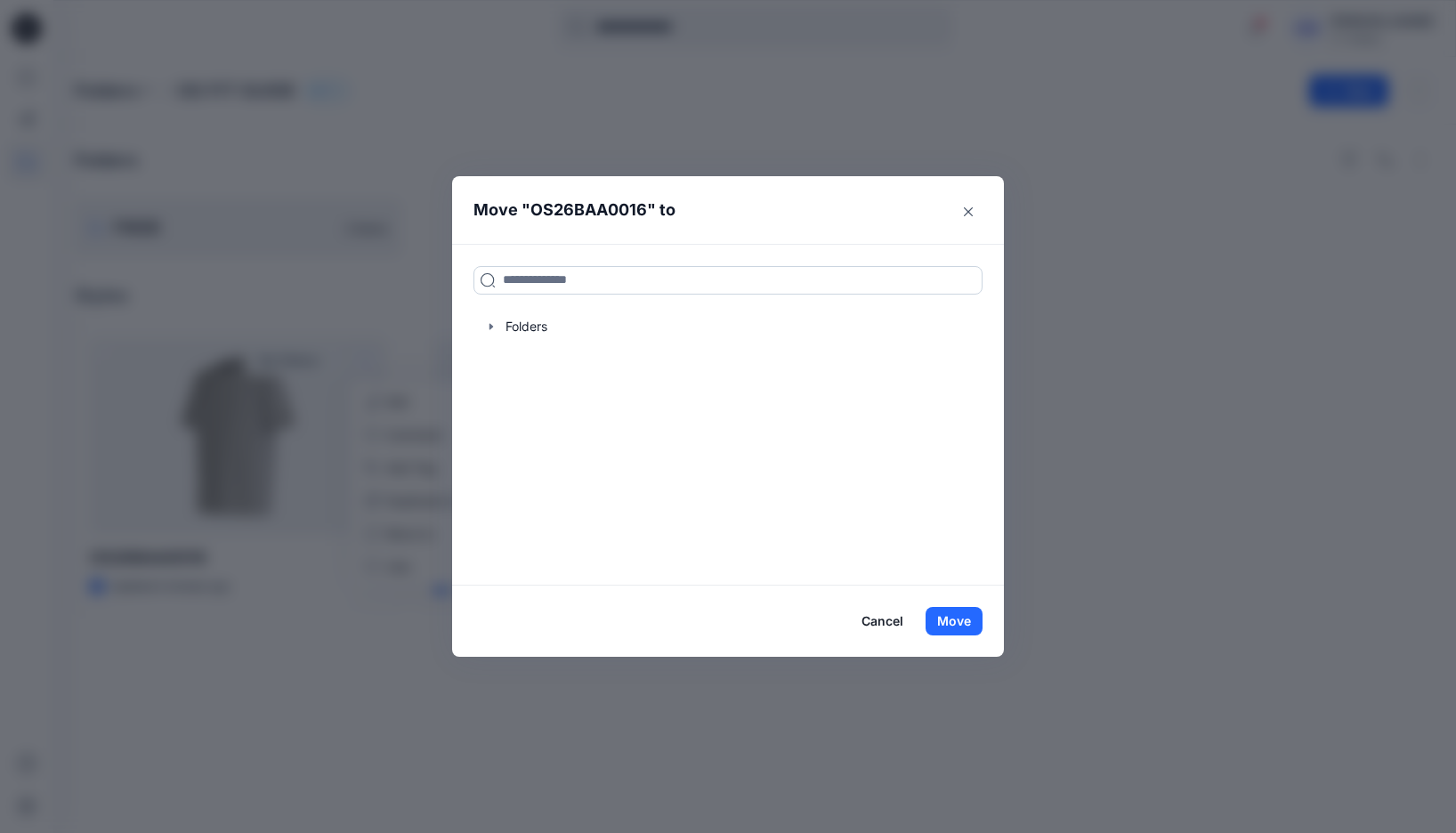
click at [569, 274] on input at bounding box center [728, 281] width 509 height 29
type input "****"
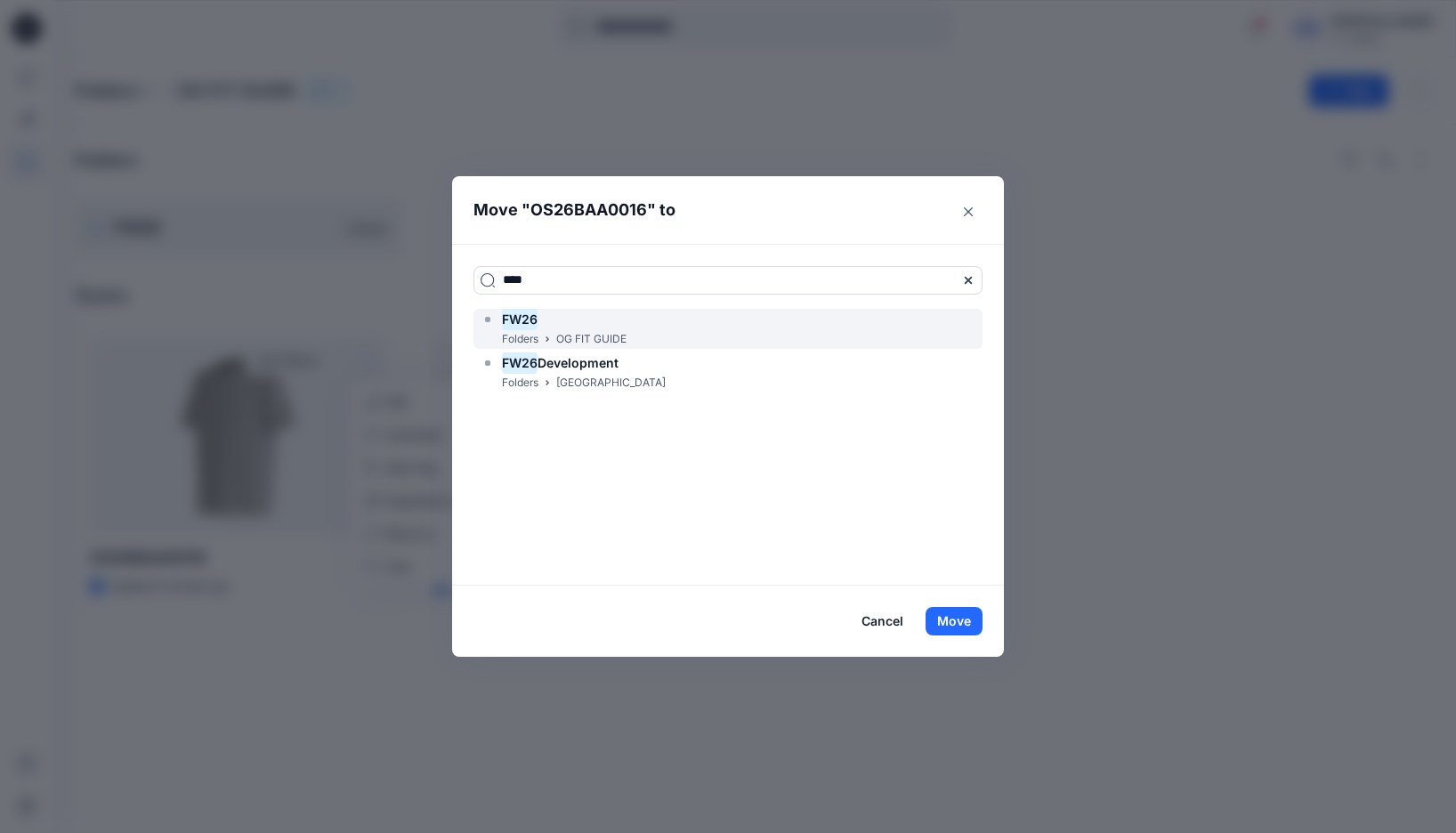
click at [570, 328] on div "FW26" at bounding box center [554, 319] width 146 height 21
click at [950, 611] on button "Move" at bounding box center [953, 622] width 57 height 29
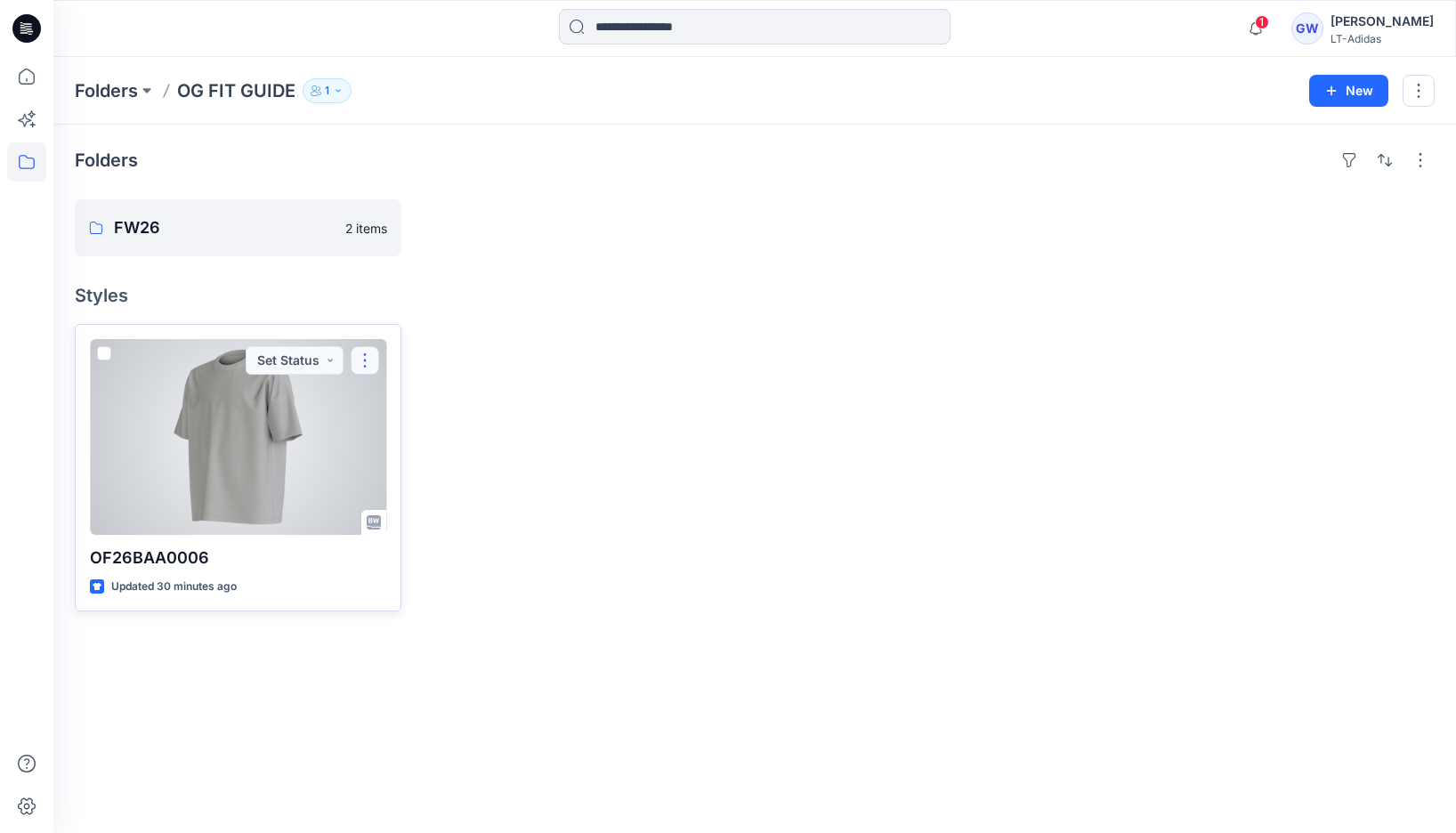
click at [359, 354] on button "button" at bounding box center [365, 360] width 29 height 29
click at [404, 533] on p "Move to" at bounding box center [409, 533] width 47 height 18
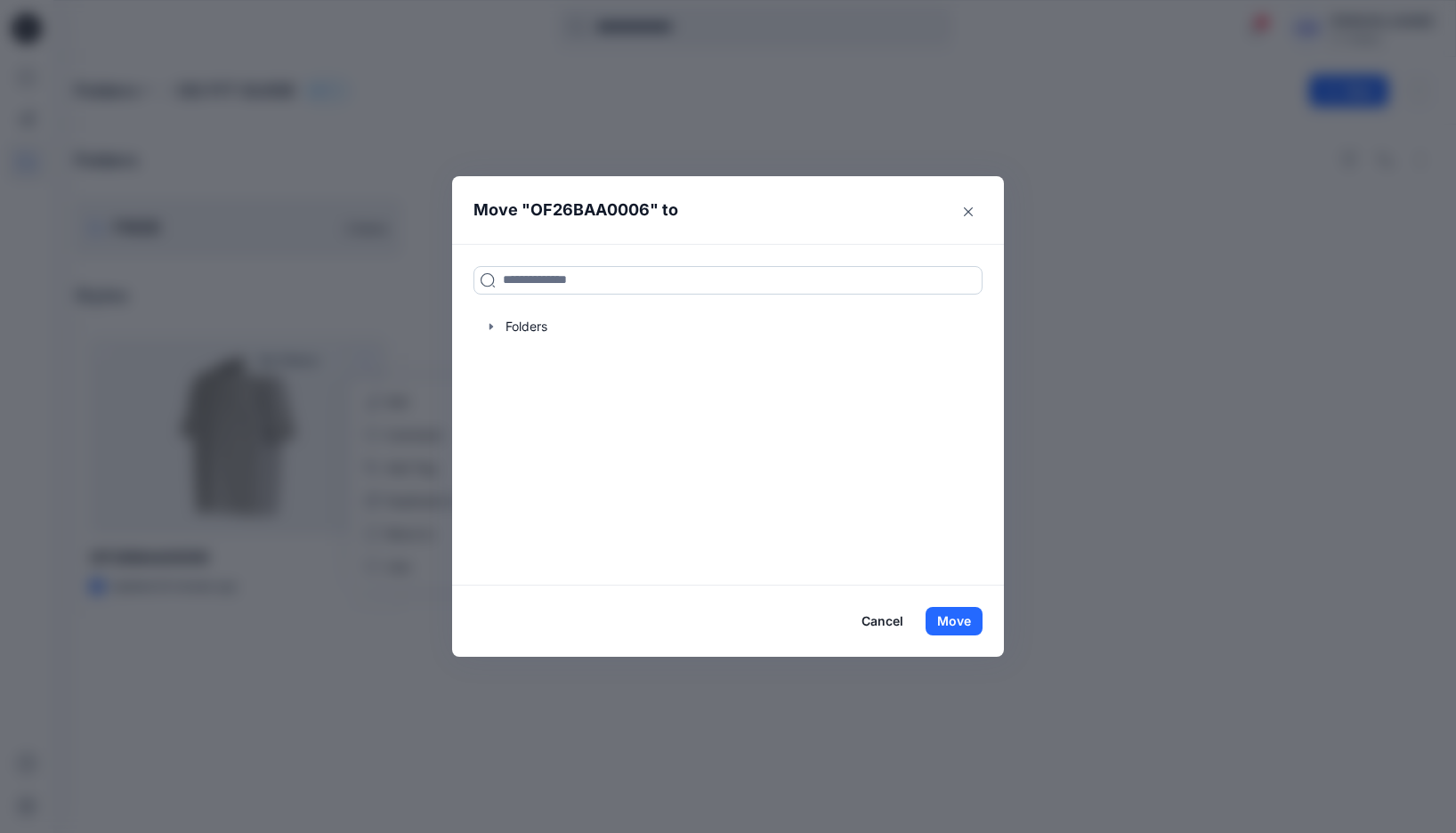
click at [526, 283] on input at bounding box center [728, 281] width 509 height 29
type input "****"
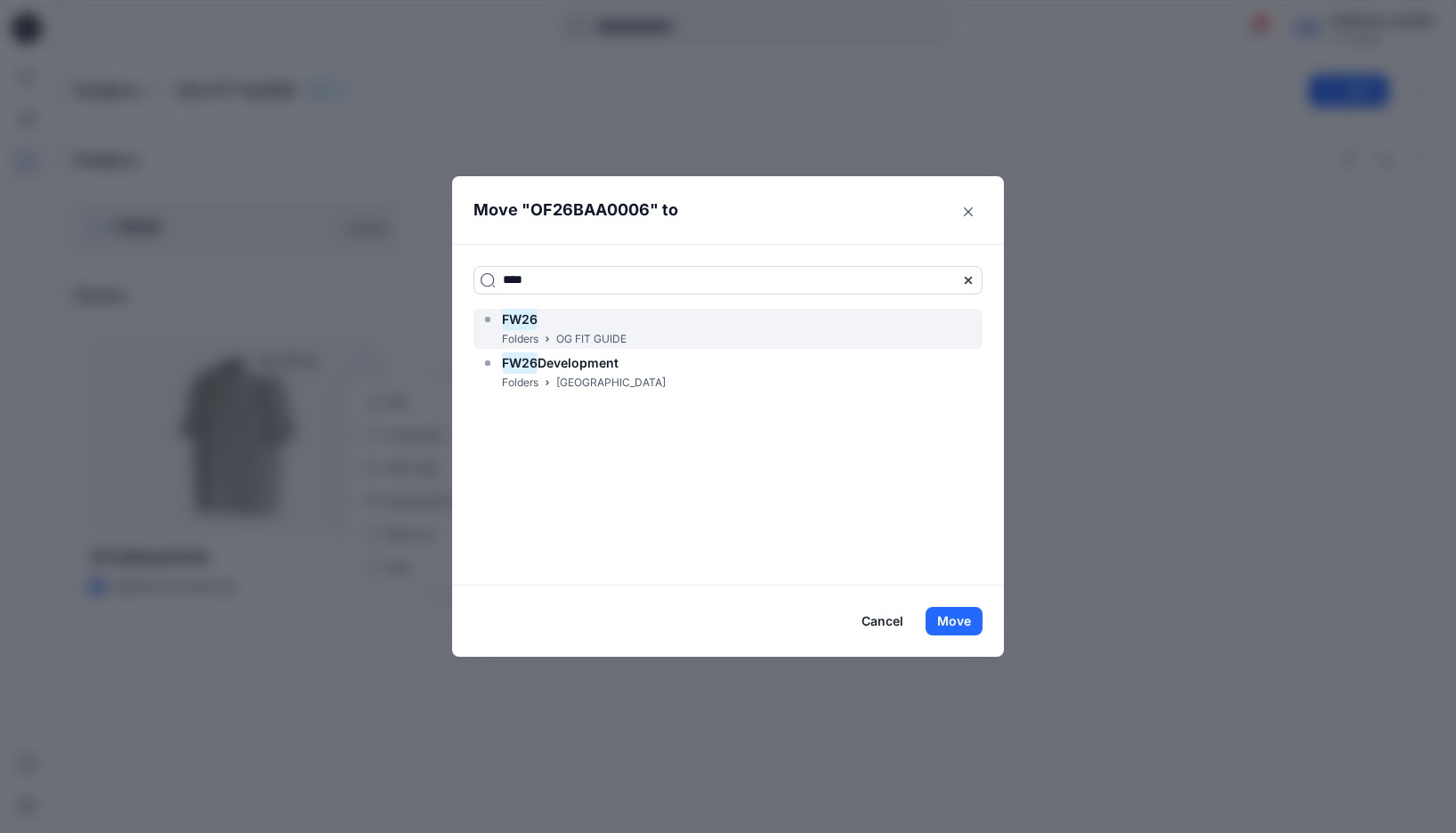
click at [583, 332] on p "OG FIT GUIDE" at bounding box center [591, 339] width 70 height 18
click at [955, 623] on button "Move" at bounding box center [953, 622] width 57 height 29
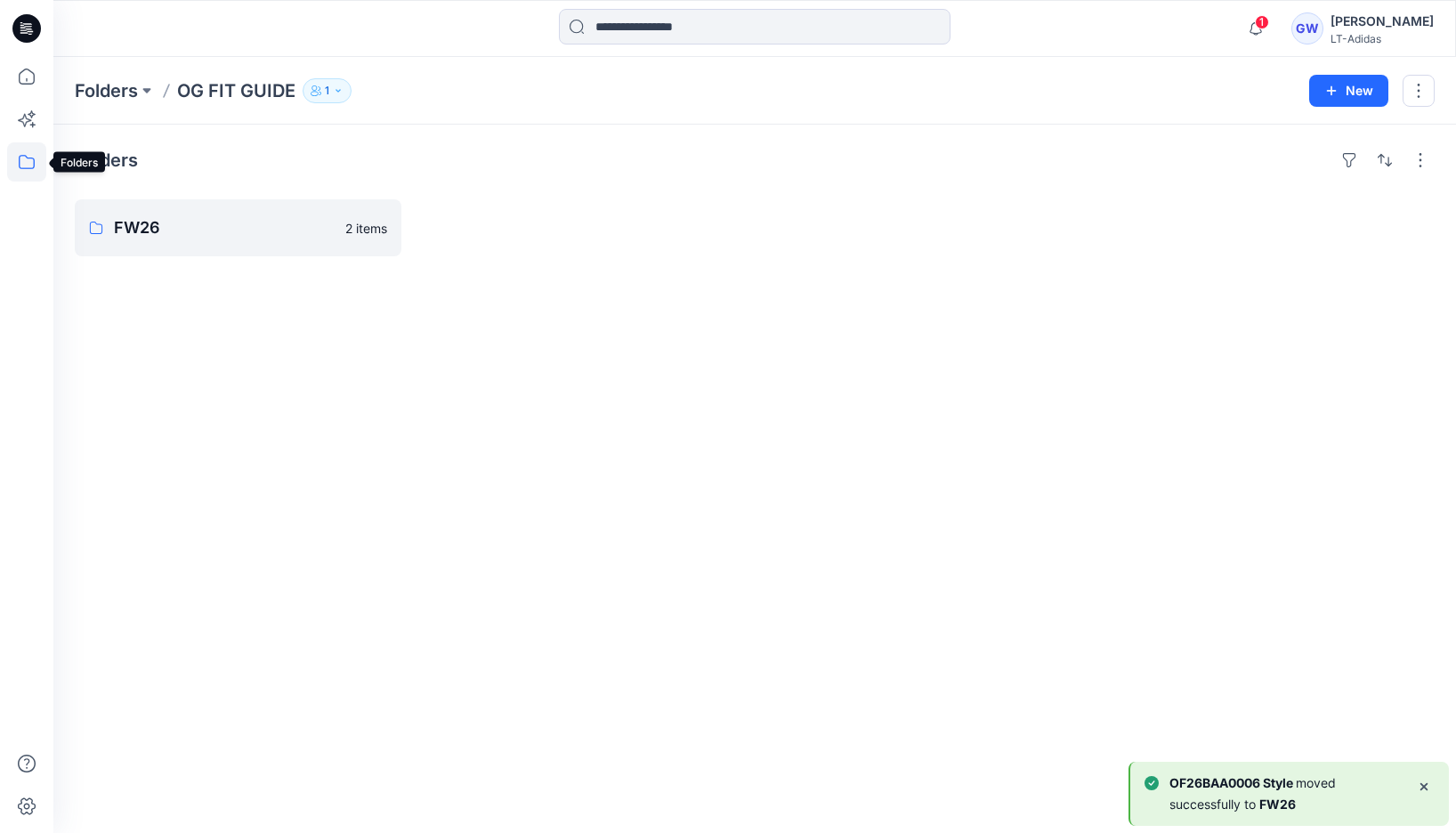
click at [35, 164] on icon at bounding box center [26, 161] width 39 height 39
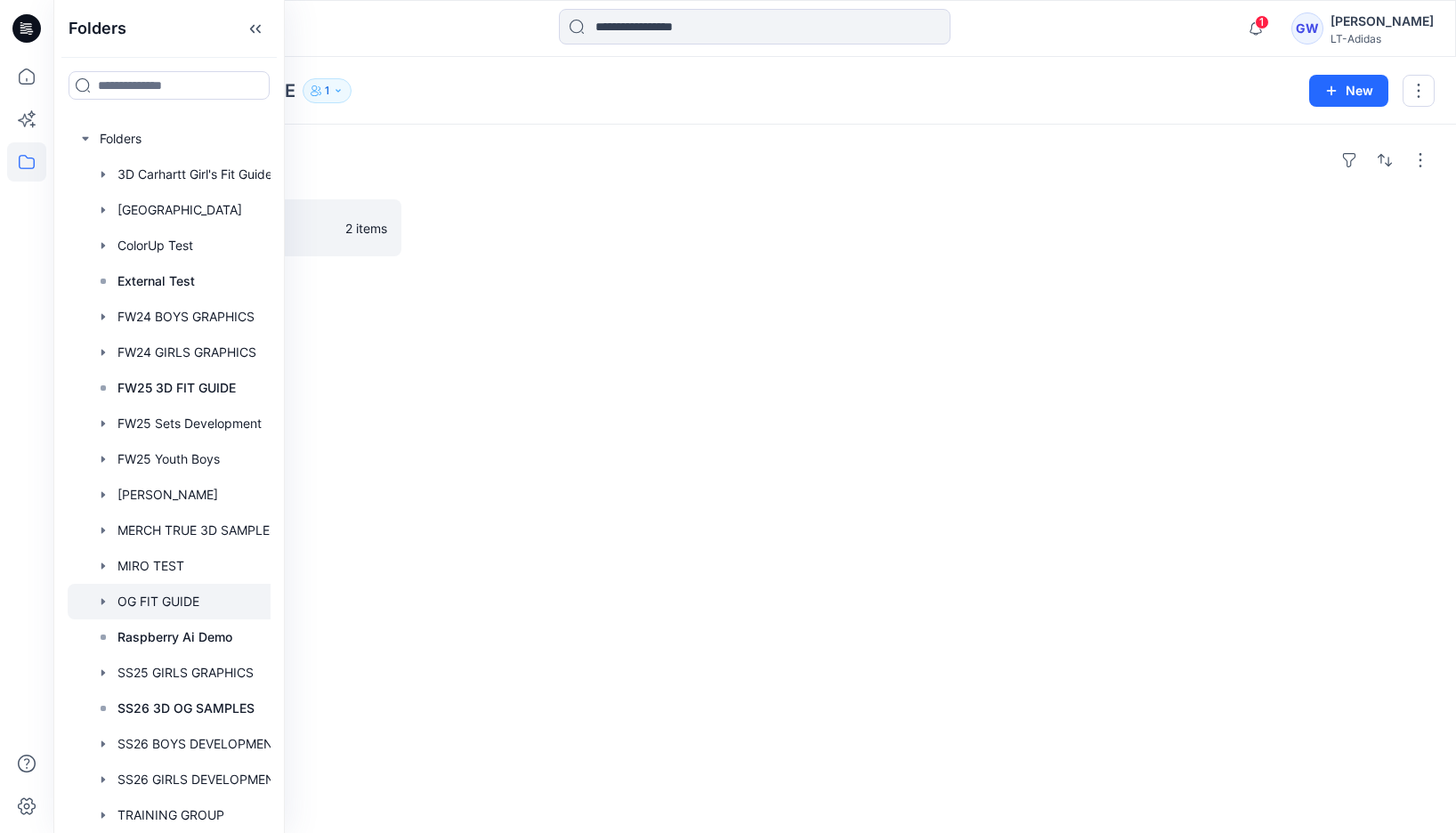
click at [104, 595] on icon "button" at bounding box center [103, 601] width 14 height 14
click at [127, 623] on div at bounding box center [180, 637] width 226 height 36
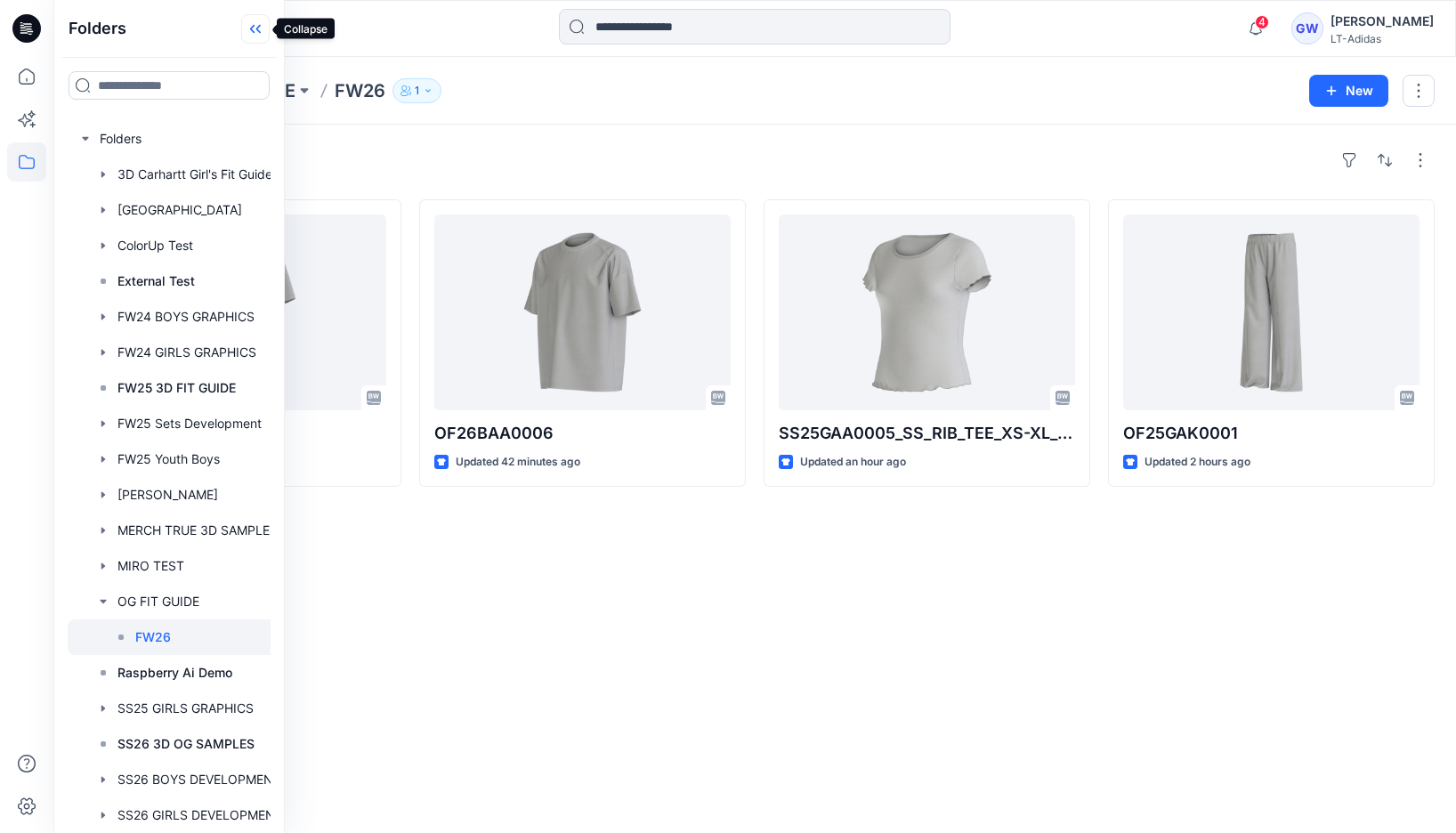
click at [248, 32] on icon at bounding box center [256, 29] width 29 height 30
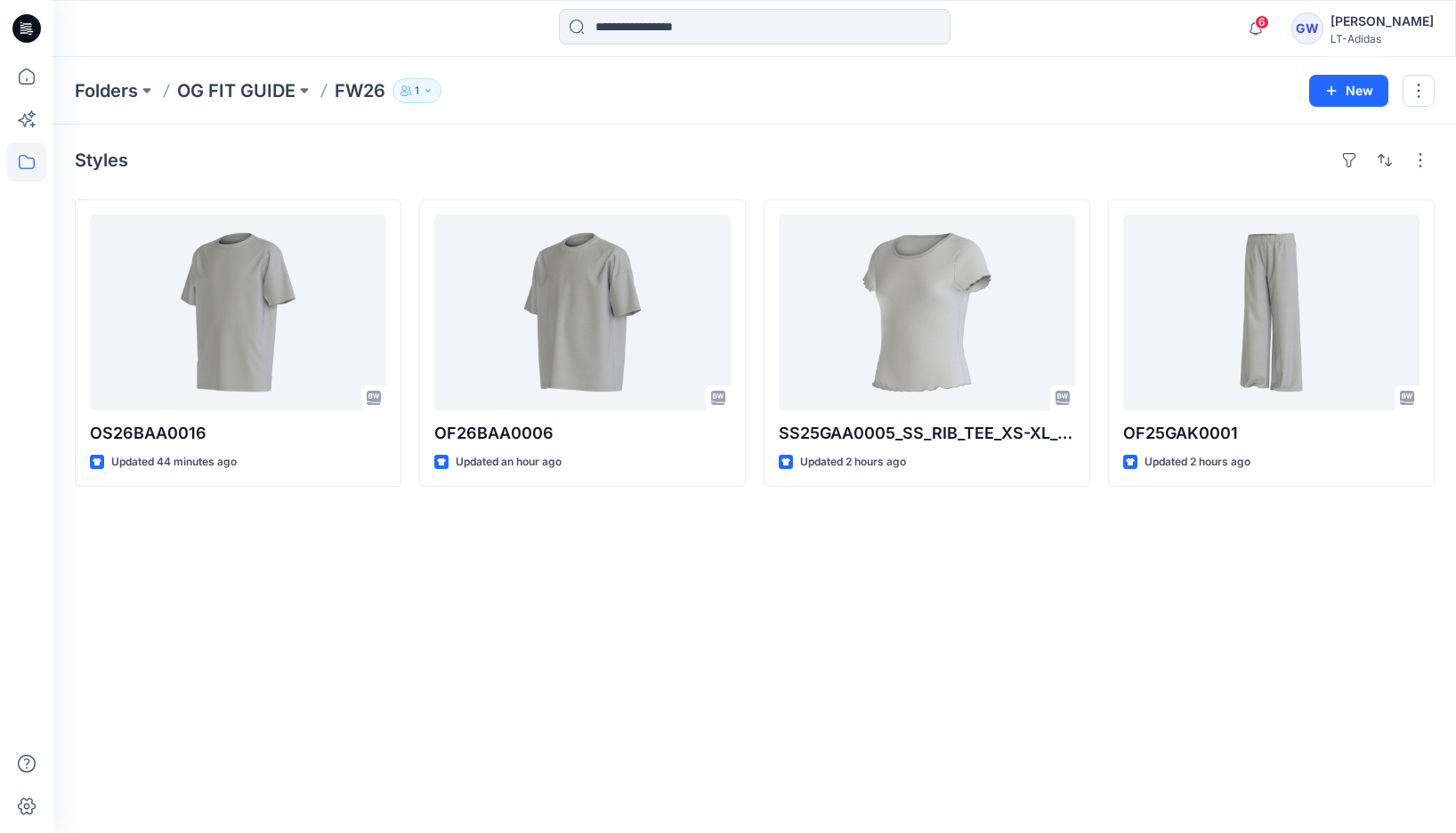
click at [363, 91] on p "FW26" at bounding box center [359, 91] width 51 height 25
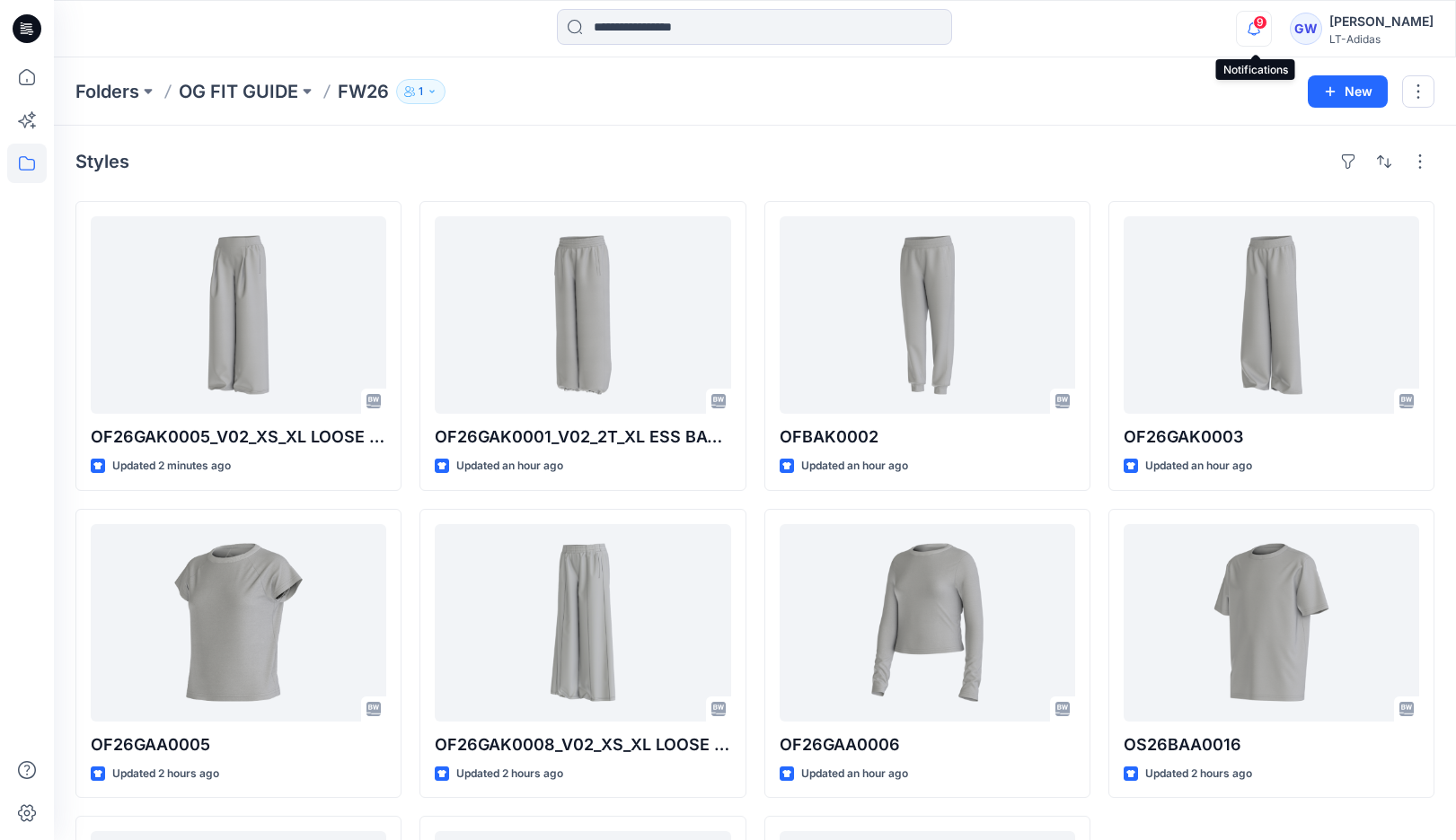
click at [1250, 28] on icon "button" at bounding box center [1253, 28] width 34 height 36
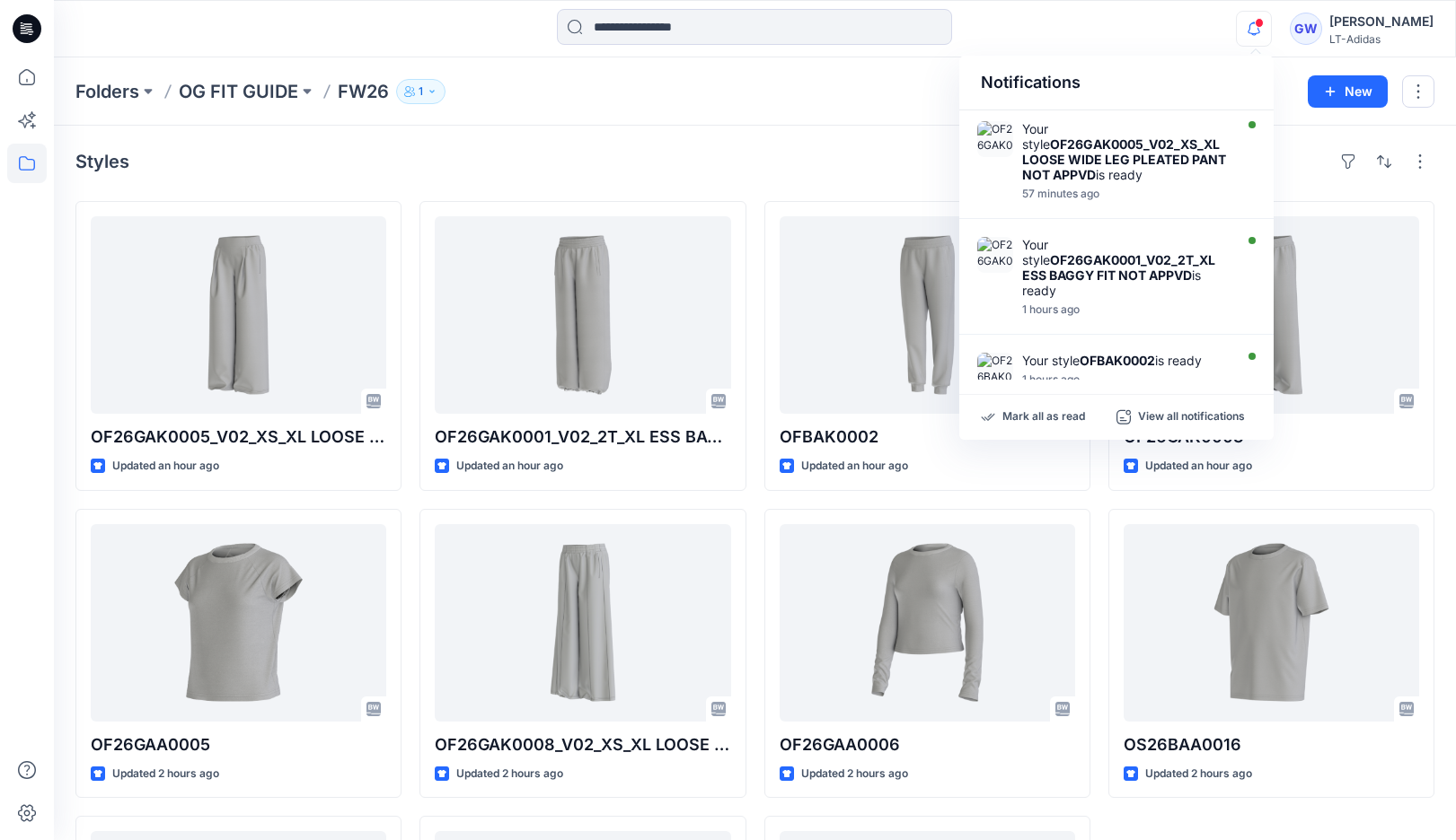
click at [1249, 29] on icon "button" at bounding box center [1253, 28] width 34 height 36
